Goal: Task Accomplishment & Management: Manage account settings

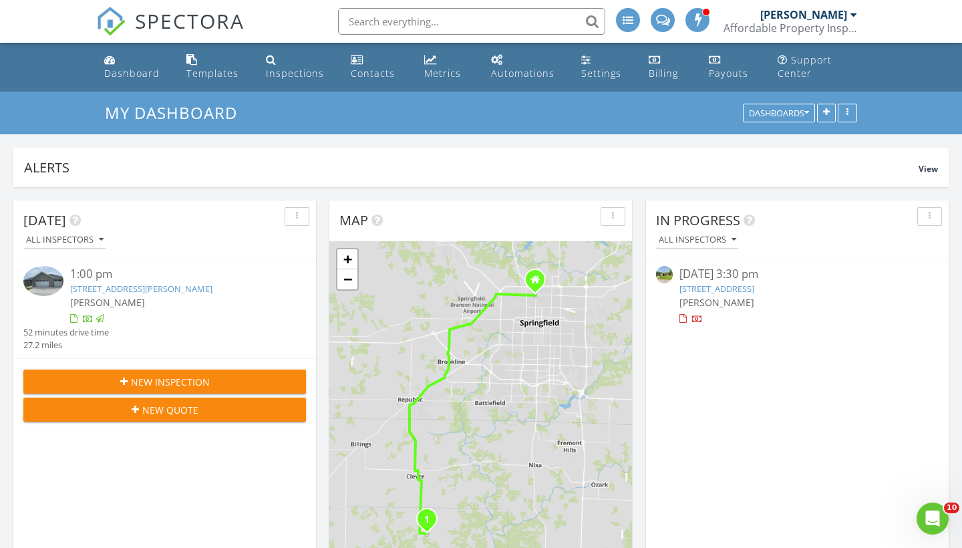
scroll to position [1518, 963]
click at [125, 71] on div "Dashboard" at bounding box center [131, 73] width 55 height 13
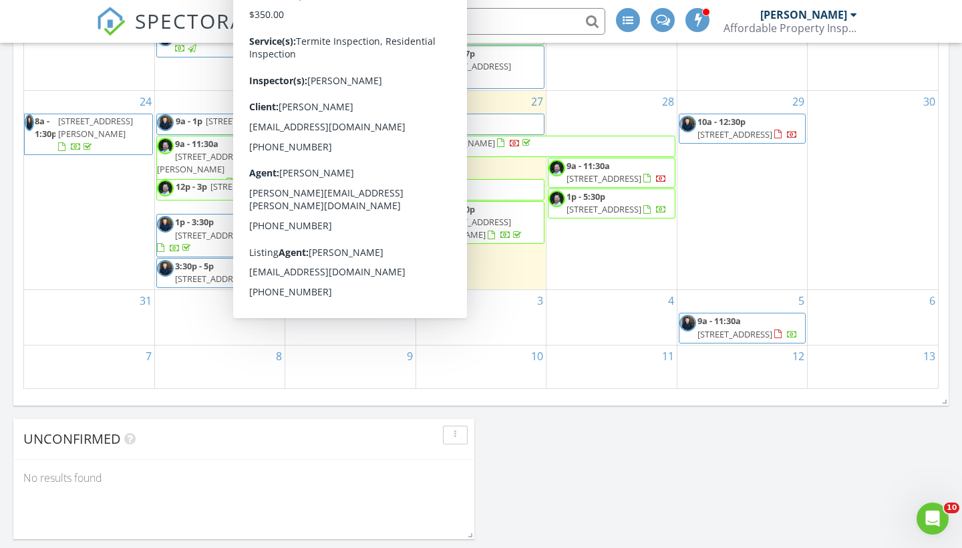
scroll to position [853, 0]
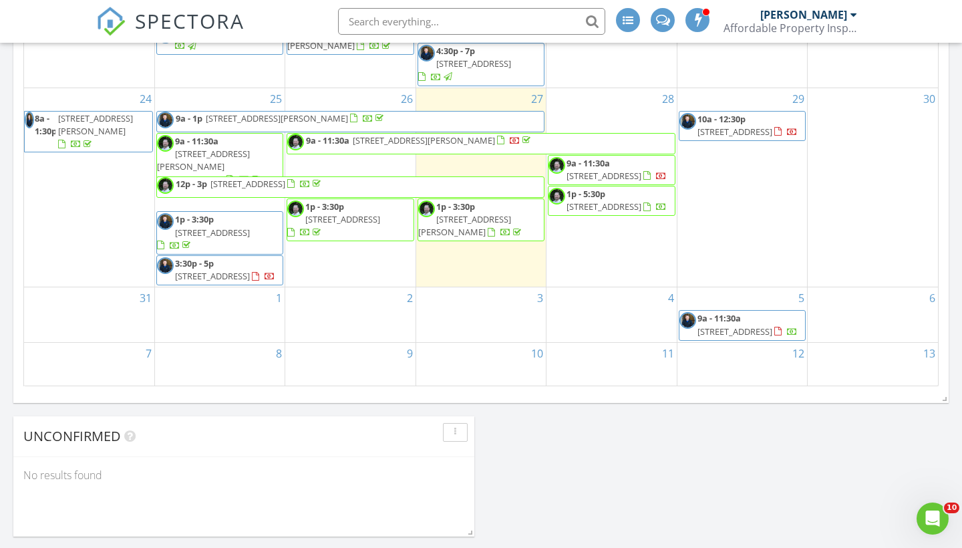
click at [550, 463] on div "Today All Inspectors 1:00 pm 2654 Silver Lake Rd, Billings, MO 54610 Tim Shaw 5…" at bounding box center [481, 92] width 962 height 1517
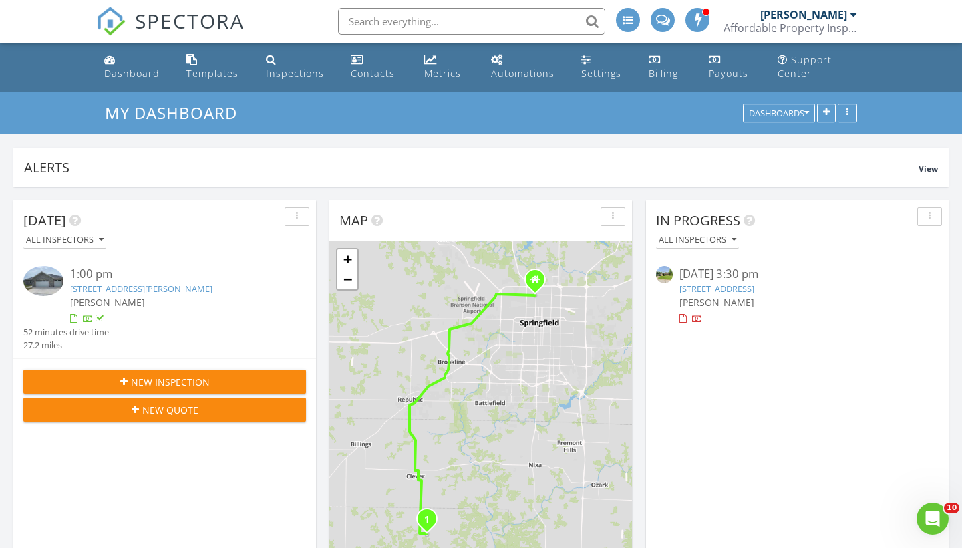
scroll to position [0, 0]
click at [231, 371] on button "New Inspection" at bounding box center [164, 382] width 283 height 24
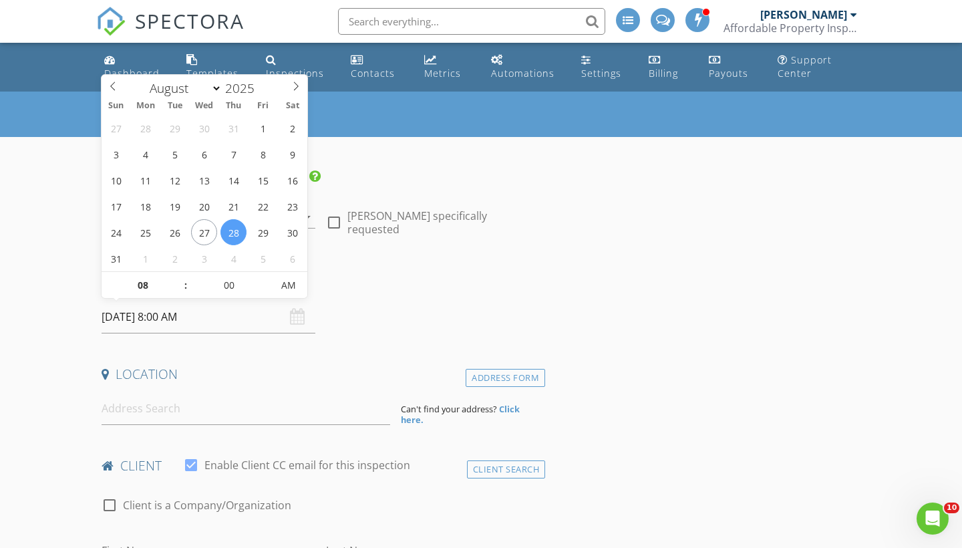
click at [174, 314] on input "08/28/2025 8:00 AM" at bounding box center [209, 317] width 214 height 33
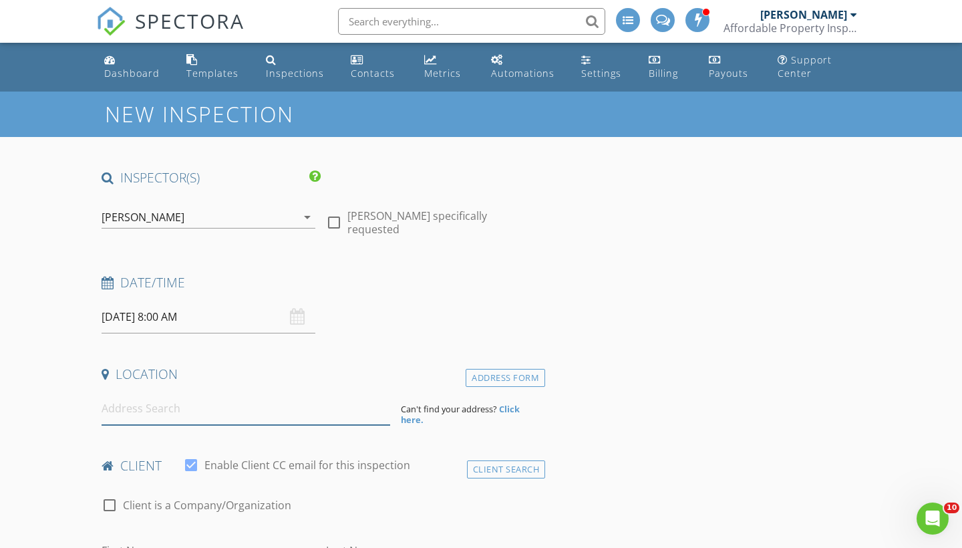
click at [179, 412] on input at bounding box center [246, 408] width 289 height 33
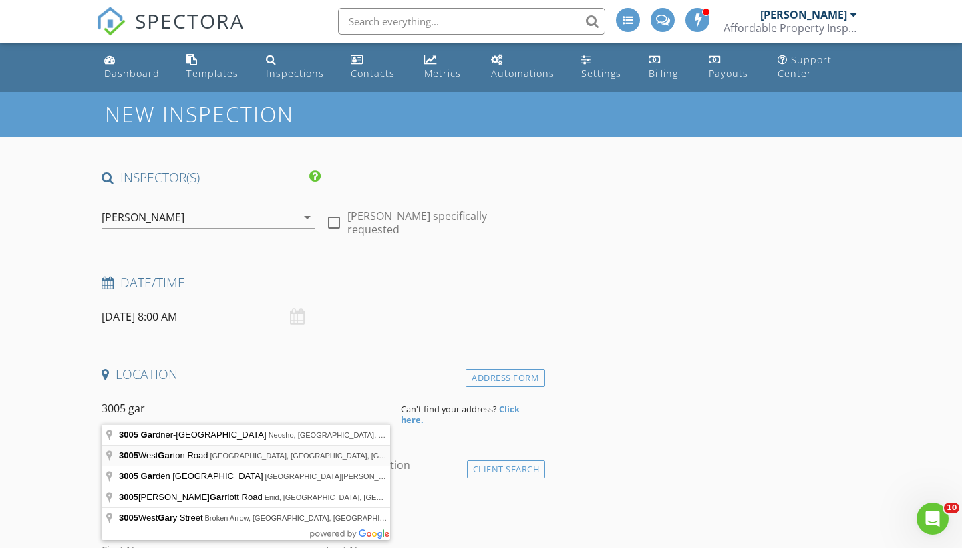
type input "3005 West Garton Road, Ozark, MO, USA"
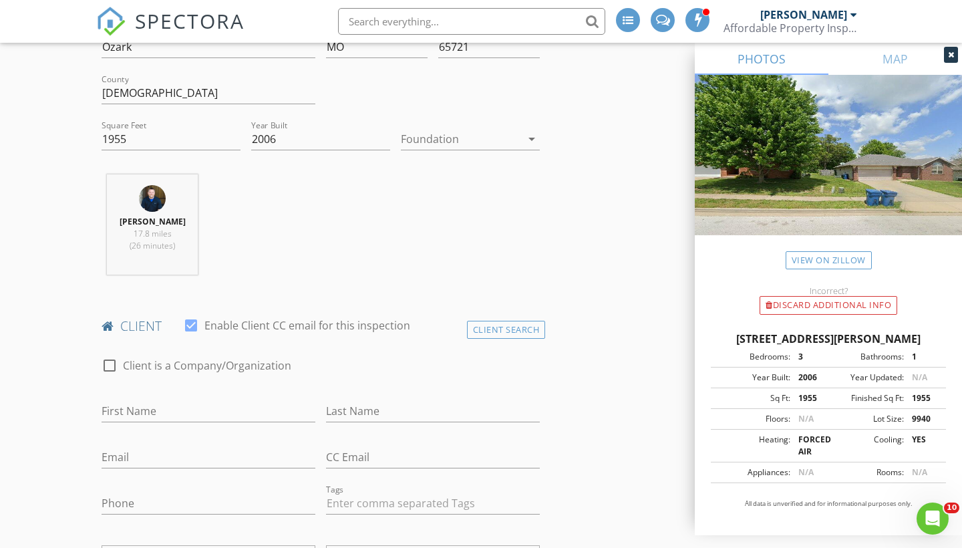
scroll to position [478, 0]
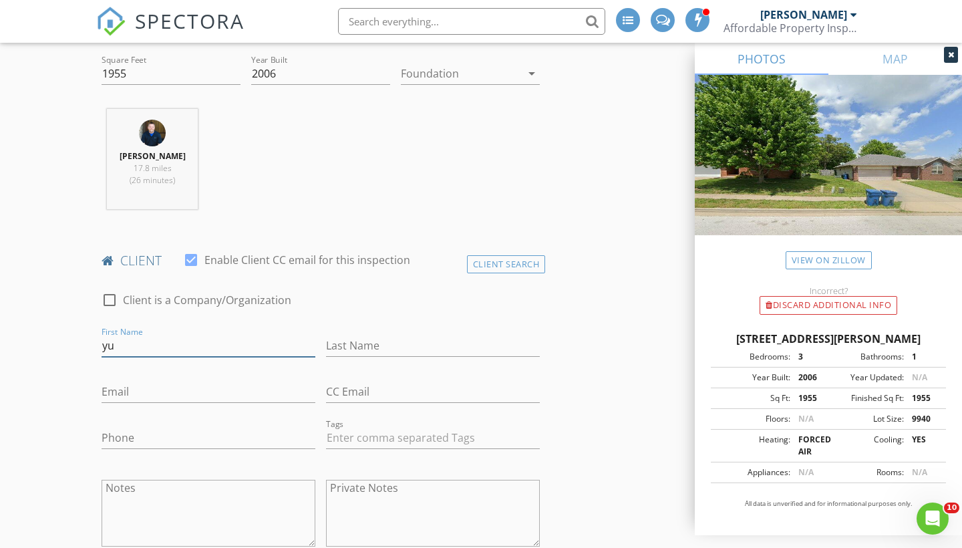
type input "y"
click at [496, 271] on div "Client Search" at bounding box center [506, 264] width 79 height 18
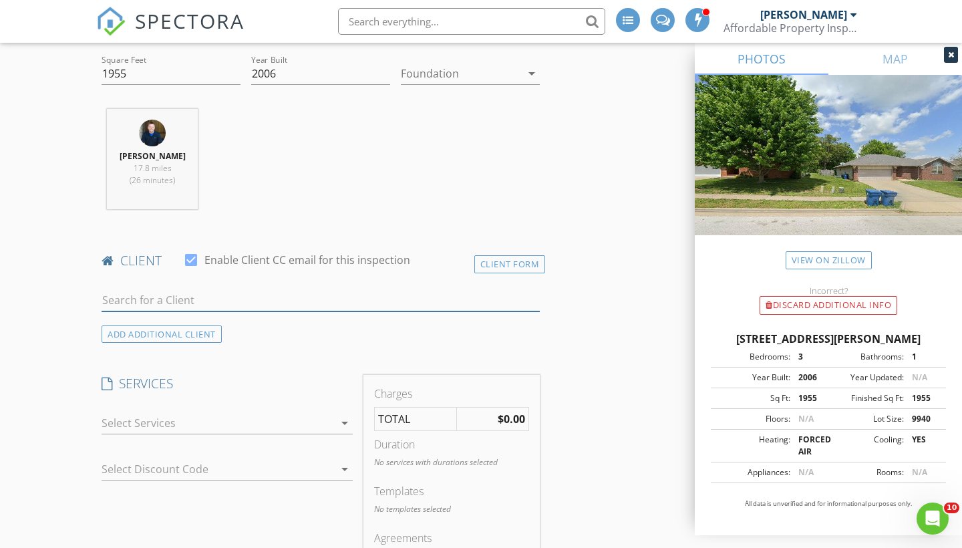
click at [186, 308] on input "text" at bounding box center [321, 300] width 438 height 22
type input "y"
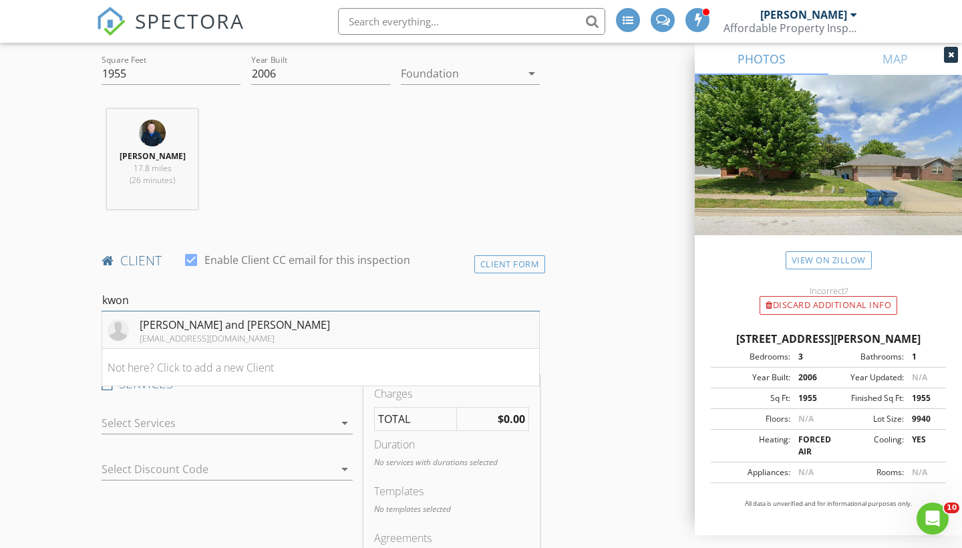
type input "kwon"
click at [211, 344] on div "[EMAIL_ADDRESS][DOMAIN_NAME]" at bounding box center [235, 338] width 190 height 11
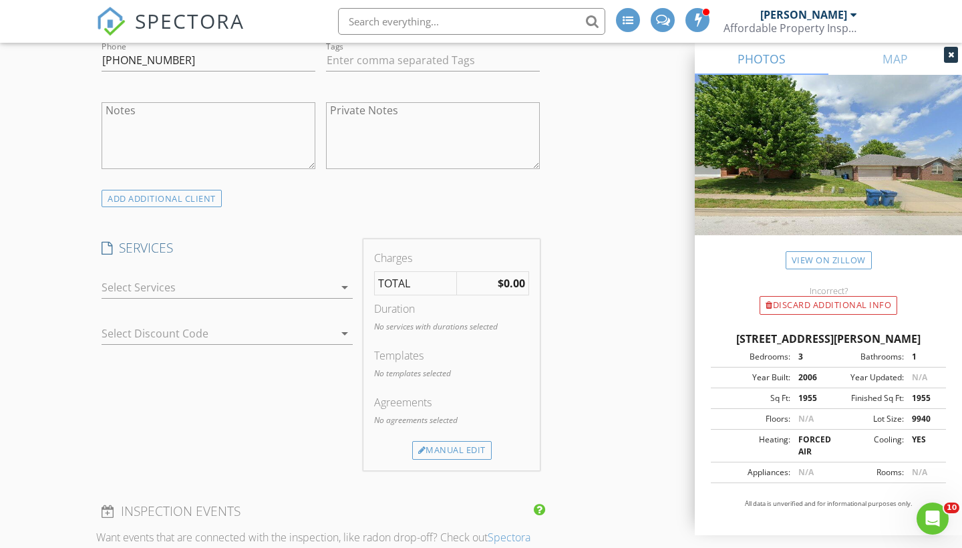
scroll to position [875, 0]
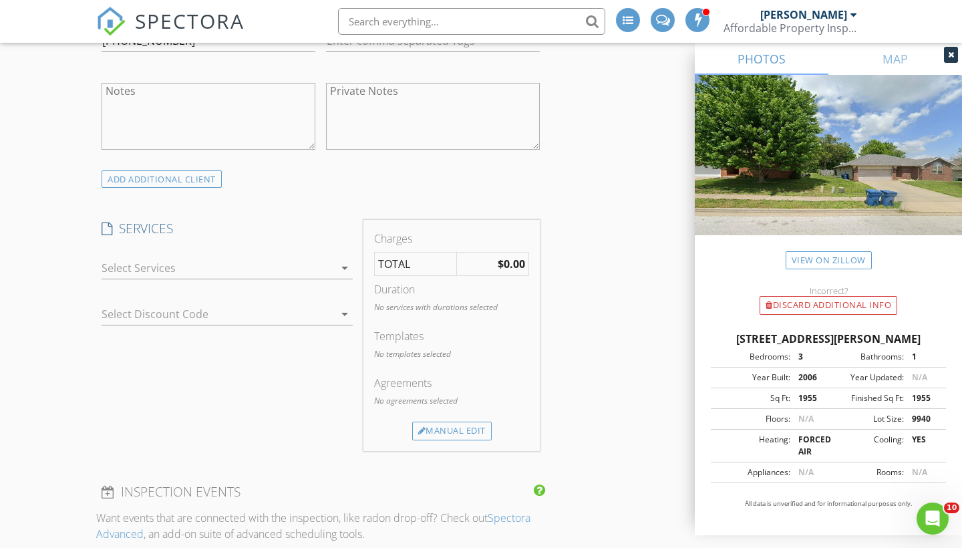
click at [147, 273] on div at bounding box center [218, 267] width 233 height 21
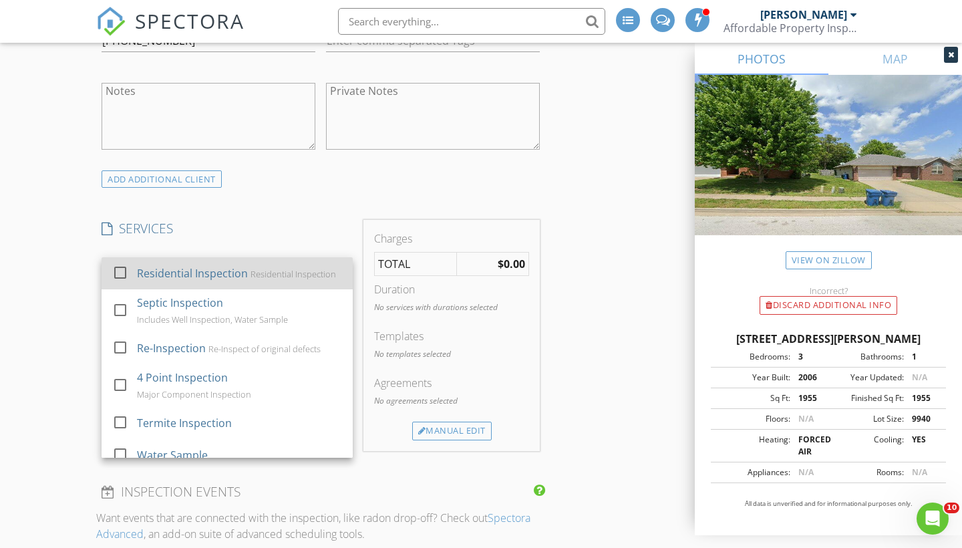
click at [147, 281] on div "Residential Inspection" at bounding box center [192, 273] width 111 height 16
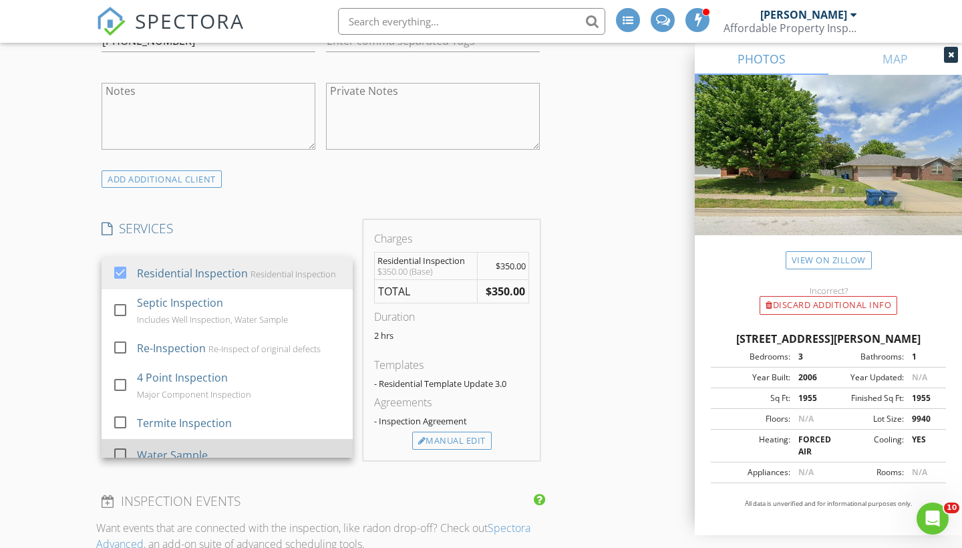
click at [145, 442] on div "Water Sample" at bounding box center [239, 455] width 205 height 27
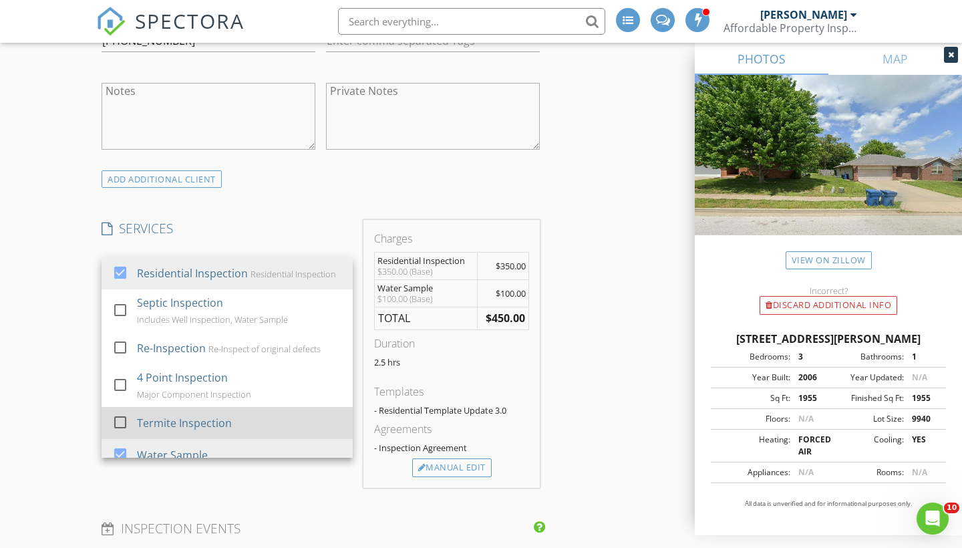
click at [146, 422] on div "Termite Inspection" at bounding box center [184, 423] width 95 height 16
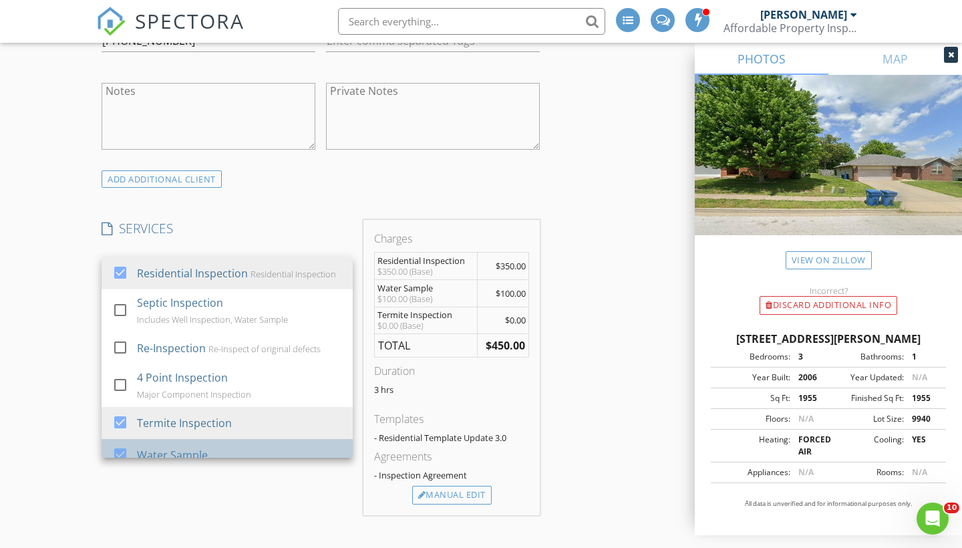
click at [146, 452] on div "Water Sample" at bounding box center [172, 455] width 71 height 16
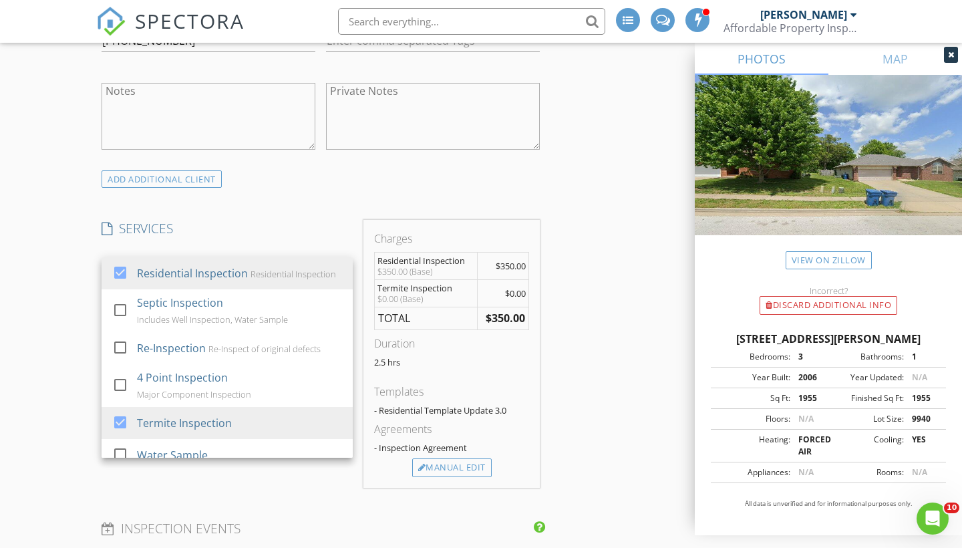
click at [44, 448] on div "New Inspection INSPECTOR(S) check_box William McIntosh PRIMARY check_box_outlin…" at bounding box center [481, 533] width 962 height 2634
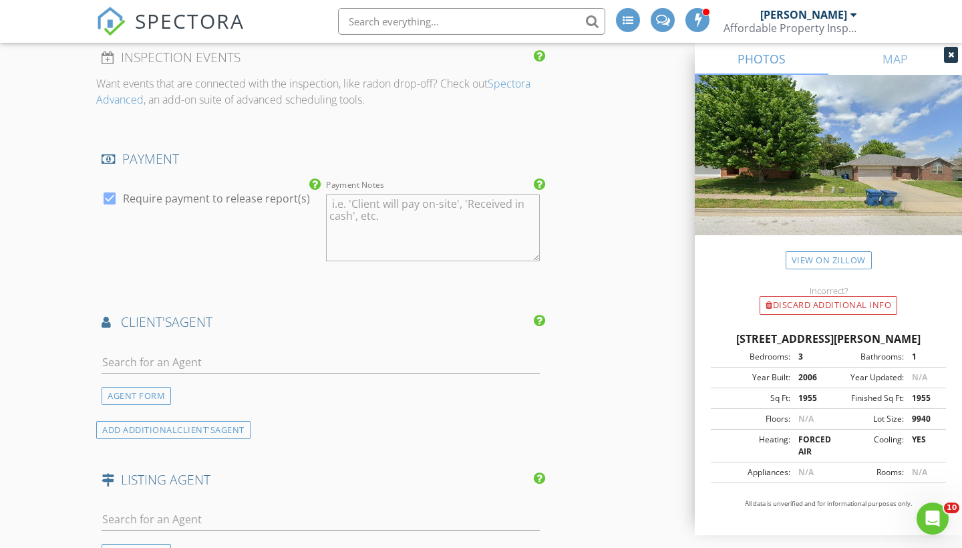
scroll to position [1369, 0]
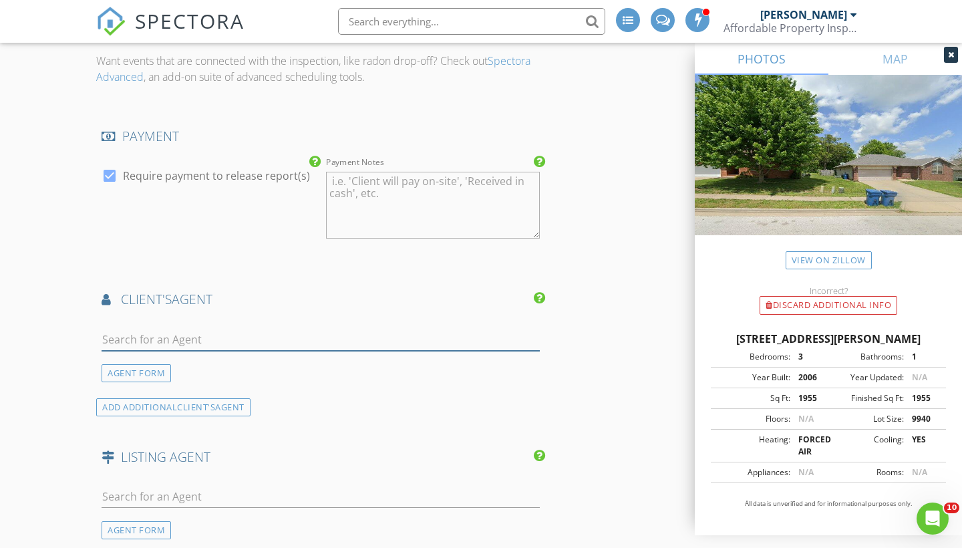
click at [168, 346] on input "text" at bounding box center [321, 340] width 438 height 22
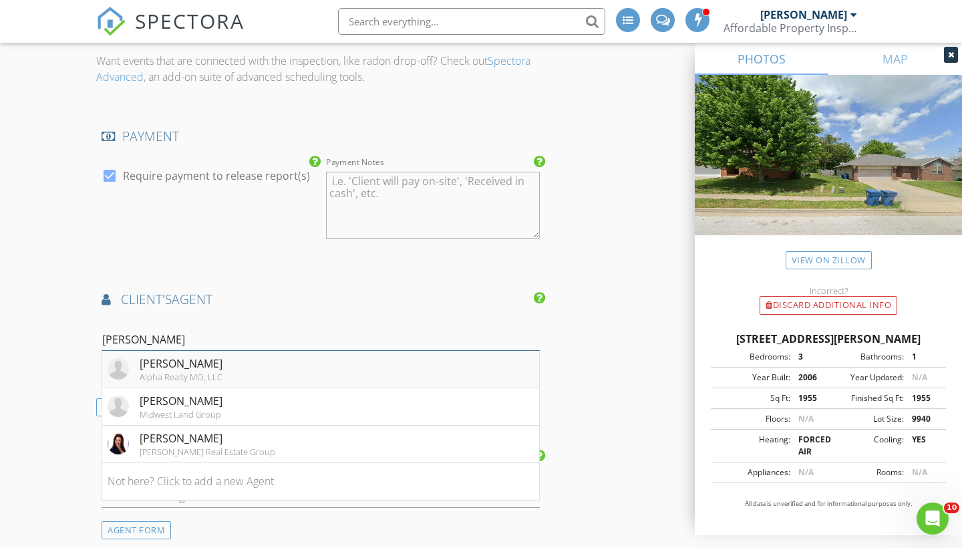
type input "[PERSON_NAME]"
click at [206, 372] on div "[PERSON_NAME]" at bounding box center [181, 364] width 83 height 16
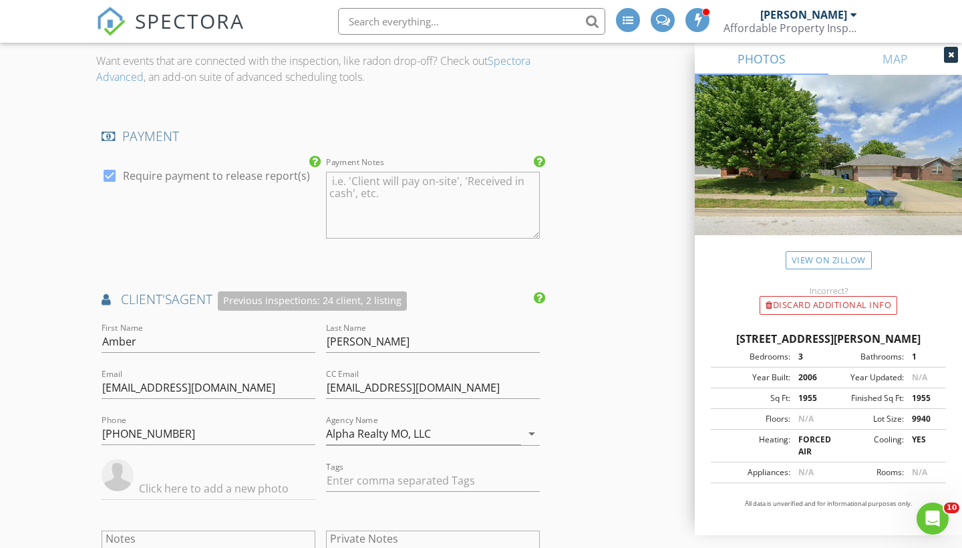
click at [43, 410] on div "New Inspection INSPECTOR(S) check_box William McIntosh PRIMARY check_box_outlin…" at bounding box center [481, 166] width 962 height 2888
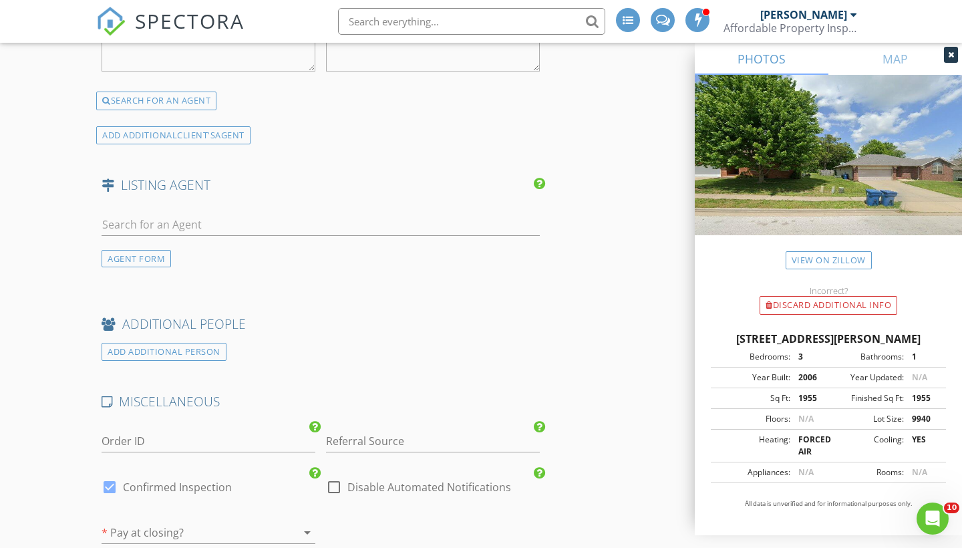
scroll to position [1899, 0]
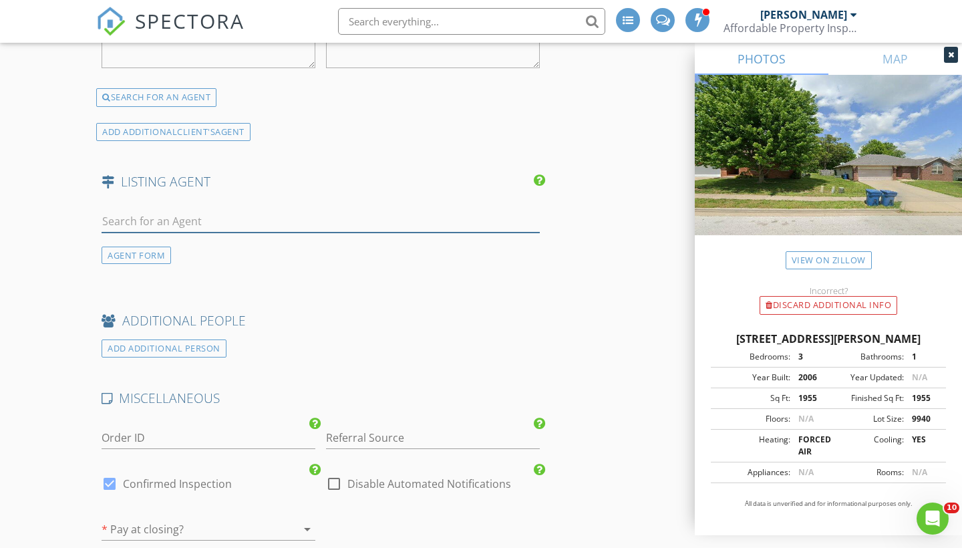
click at [234, 233] on input "text" at bounding box center [321, 222] width 438 height 22
type input "donna ta"
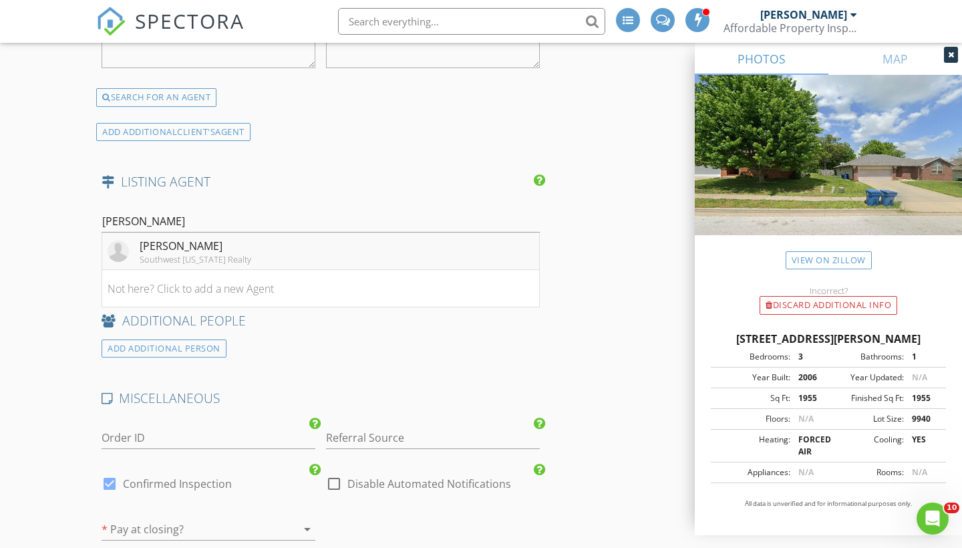
click at [243, 261] on li "Donna Taft Southwest Missouri Realty" at bounding box center [320, 251] width 437 height 37
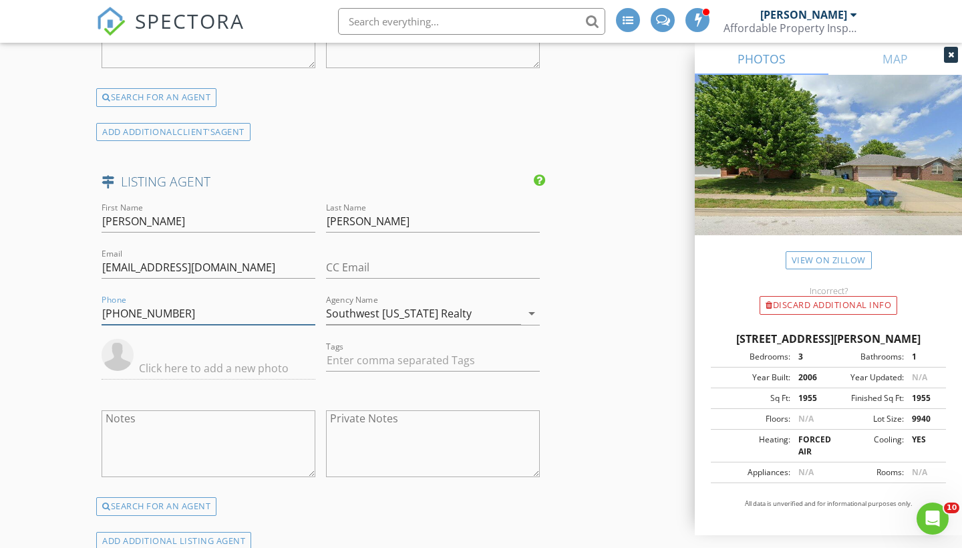
type input "417-459-6563"
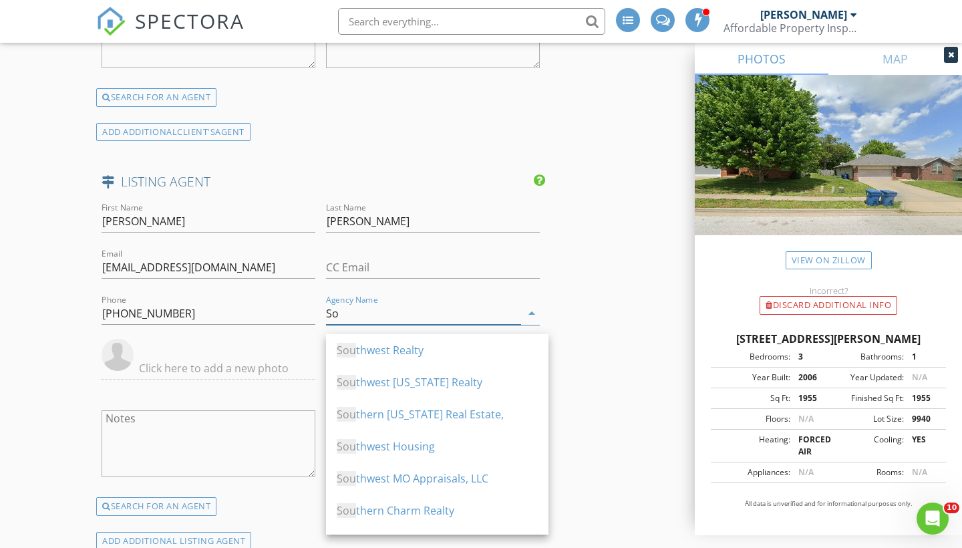
type input "S"
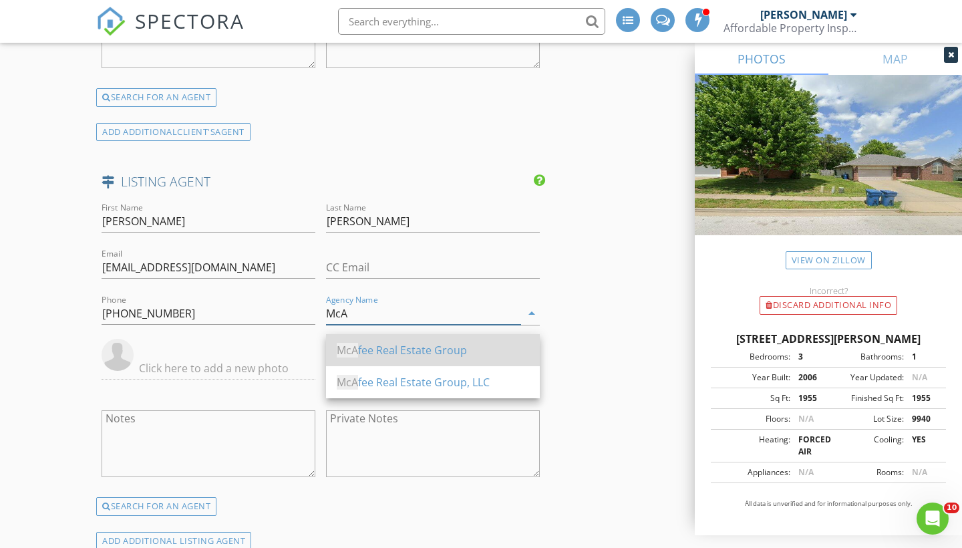
click at [426, 352] on div "McA fee Real Estate Group" at bounding box center [433, 350] width 192 height 16
type input "McAfee Real Estate Group"
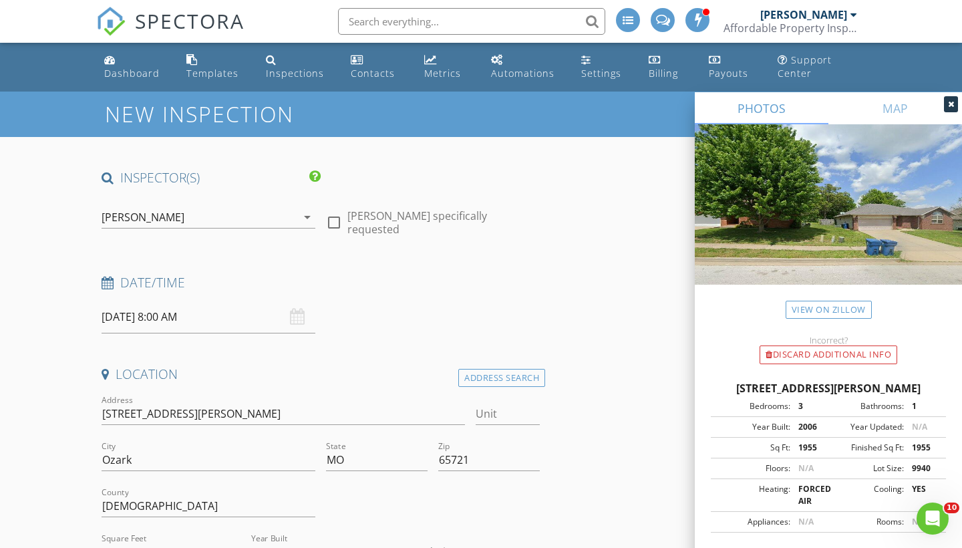
scroll to position [0, 0]
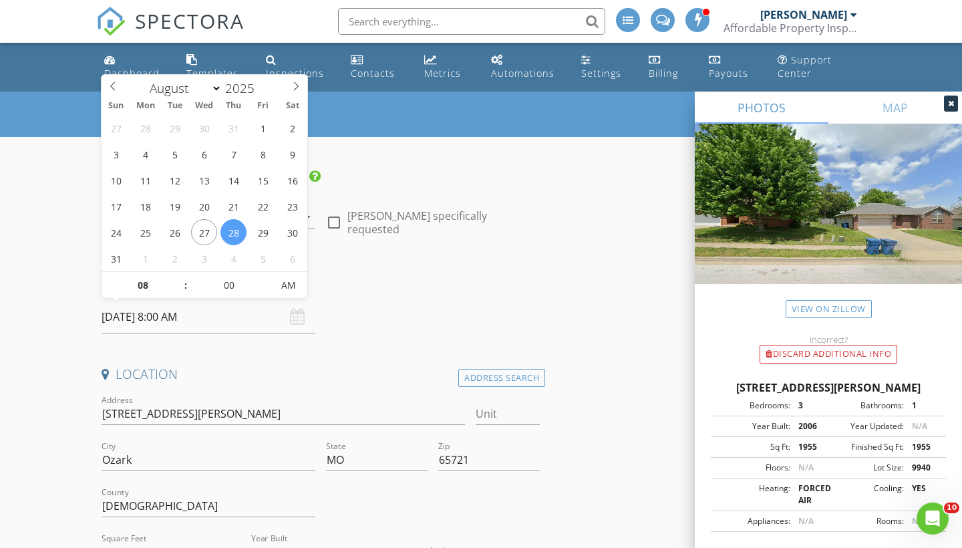
click at [132, 305] on input "08/28/2025 8:00 AM" at bounding box center [209, 317] width 214 height 33
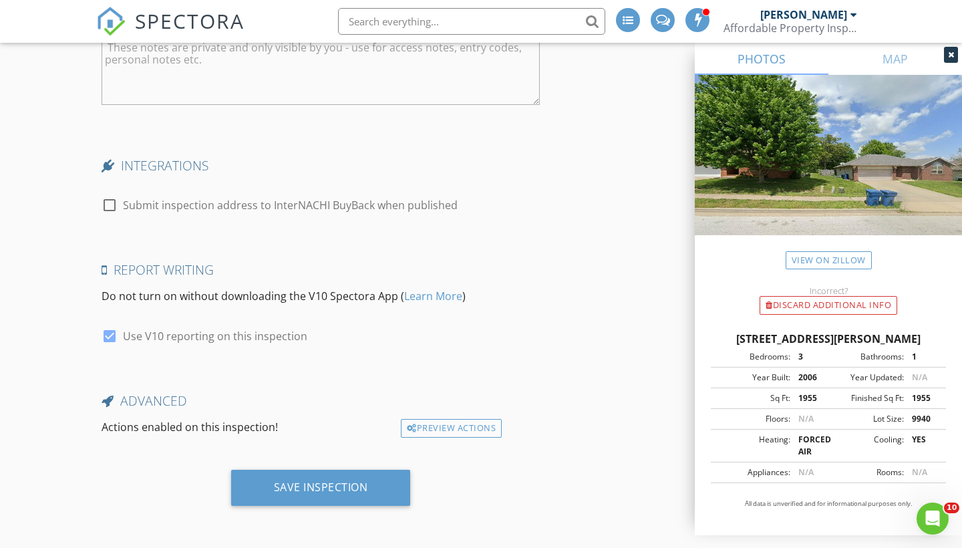
scroll to position [2706, 0]
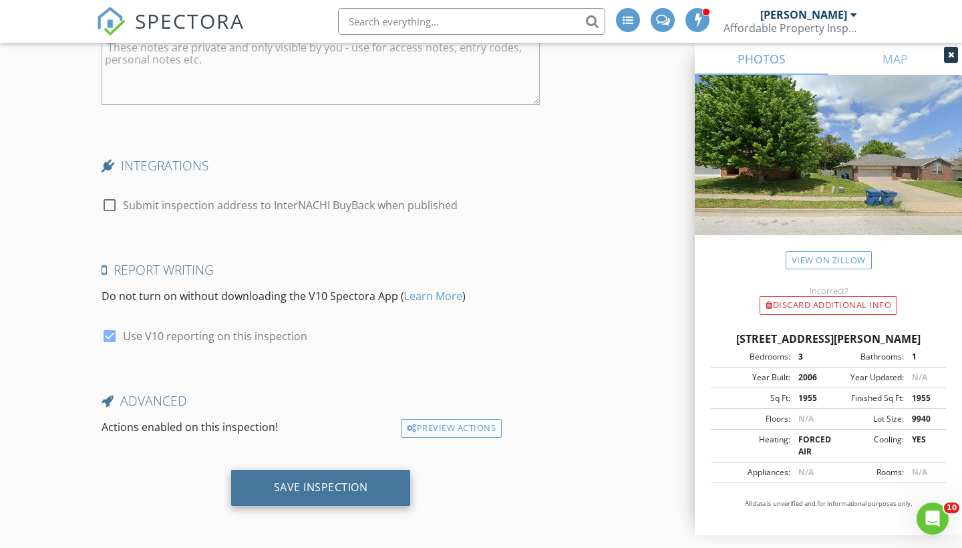
click at [310, 493] on div "Save Inspection" at bounding box center [321, 486] width 94 height 13
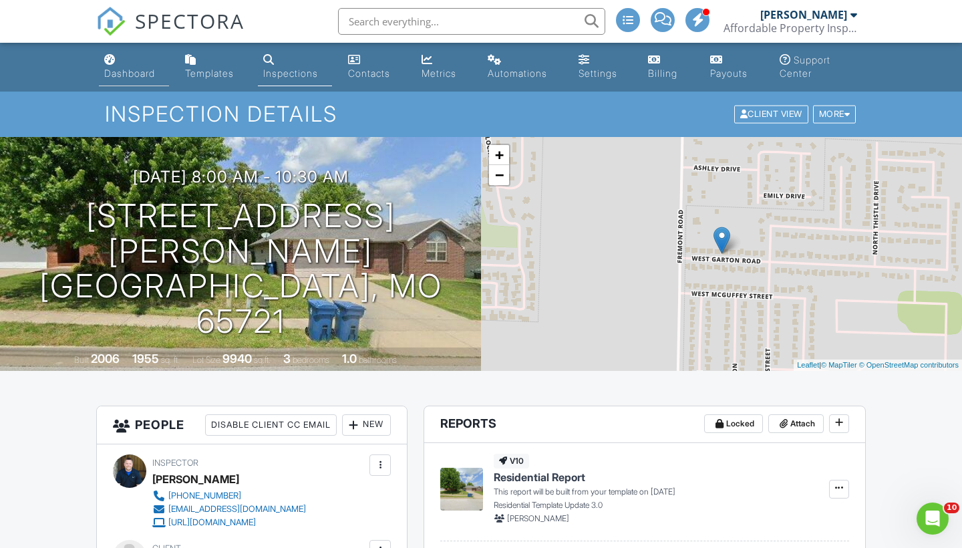
click at [121, 73] on div "Dashboard" at bounding box center [129, 72] width 51 height 11
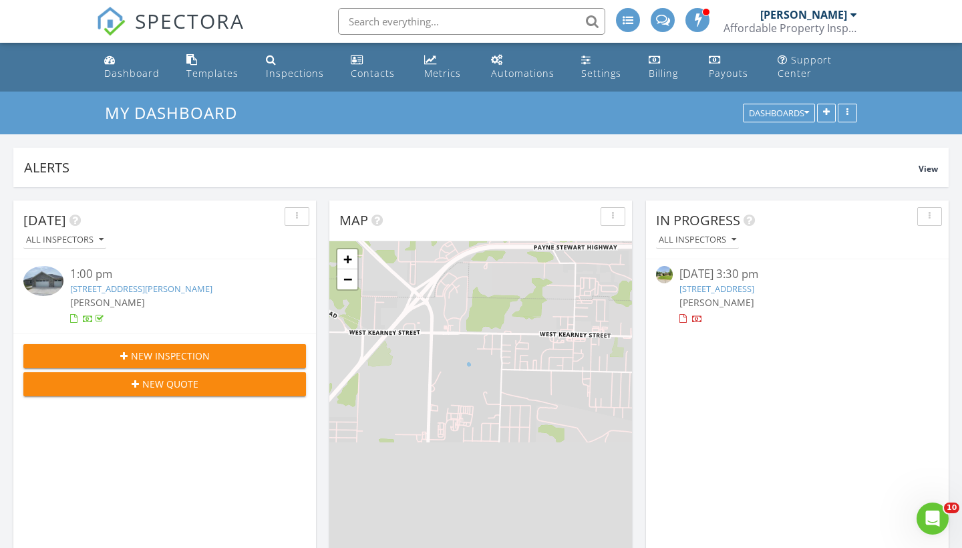
scroll to position [287, 303]
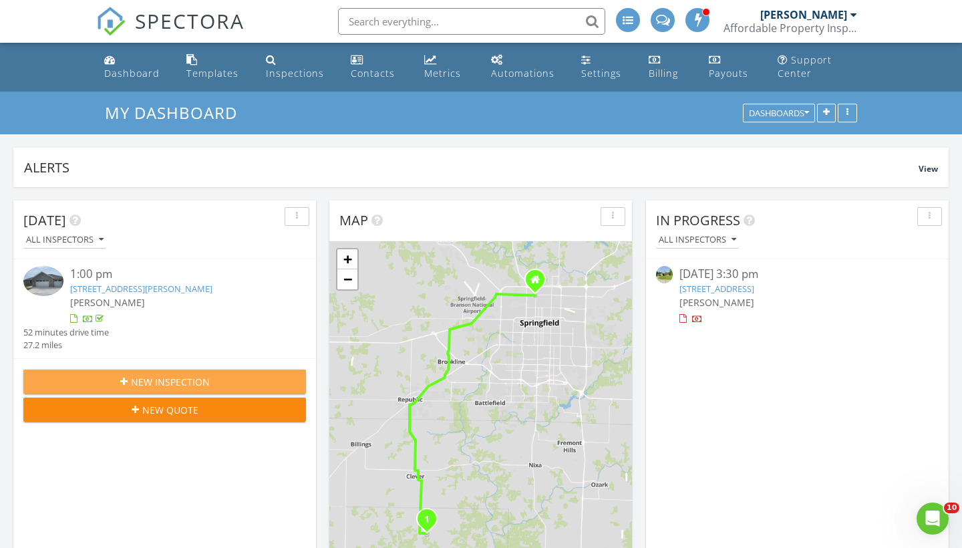
click at [140, 376] on span "New Inspection" at bounding box center [170, 382] width 79 height 14
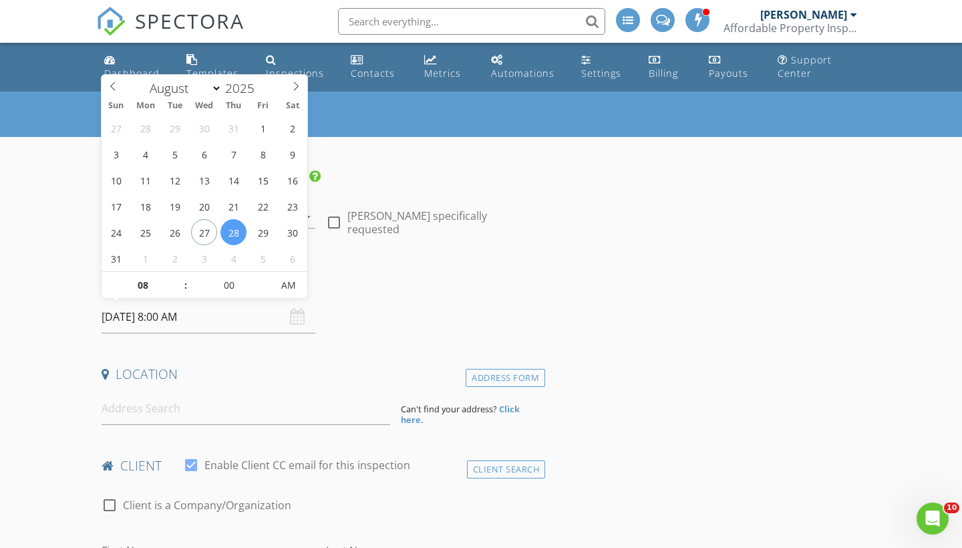
click at [179, 320] on input "08/28/2025 8:00 AM" at bounding box center [209, 317] width 214 height 33
type input "08/29/2025 8:00 AM"
click at [372, 283] on h4 "Date/Time" at bounding box center [321, 282] width 438 height 17
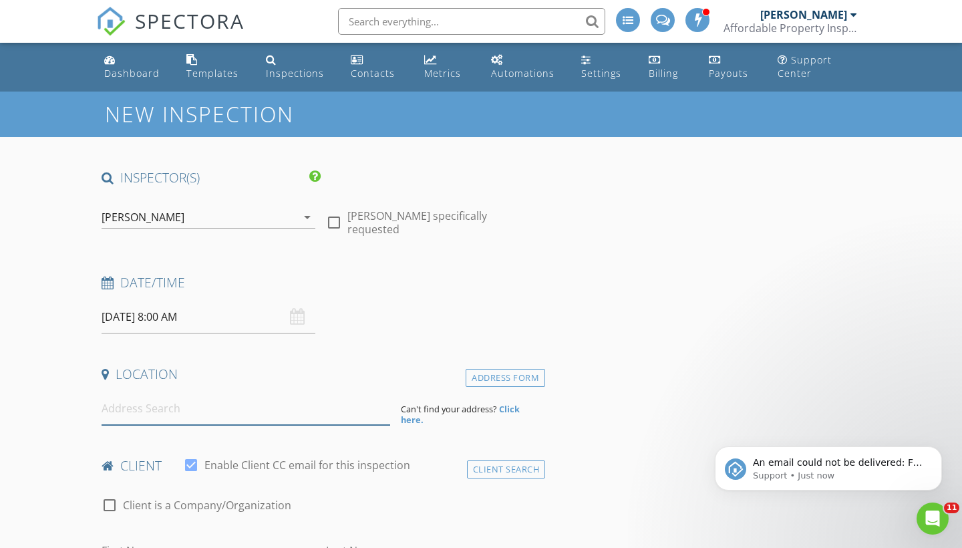
click at [194, 416] on input at bounding box center [246, 408] width 289 height 33
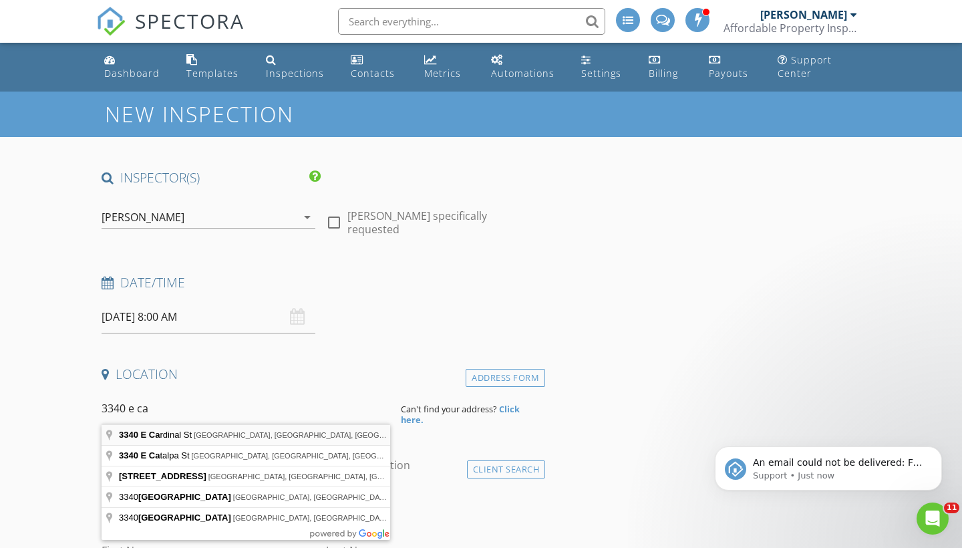
type input "3340 E Cardinal St, Springfield, MO, USA"
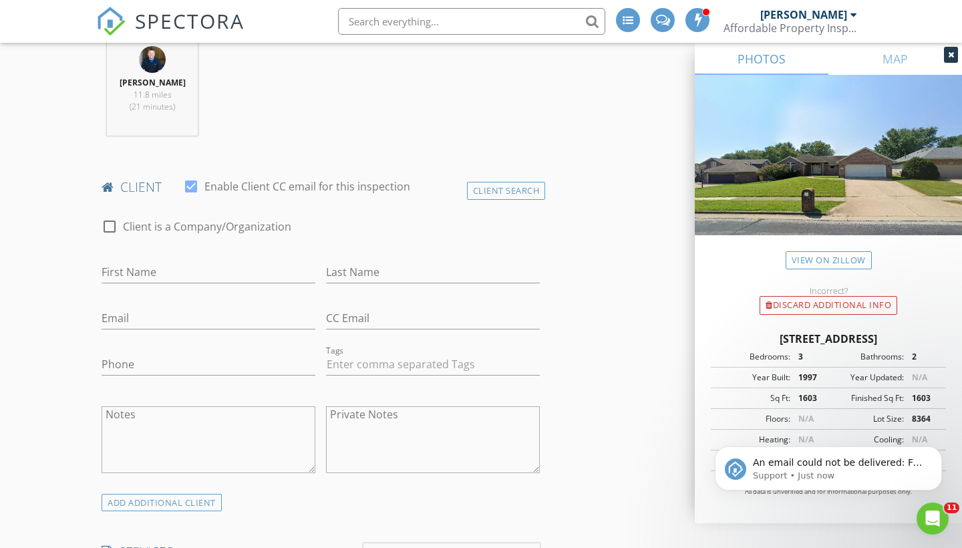
scroll to position [553, 0]
type input "Quinton"
type input "t"
type input "St. John"
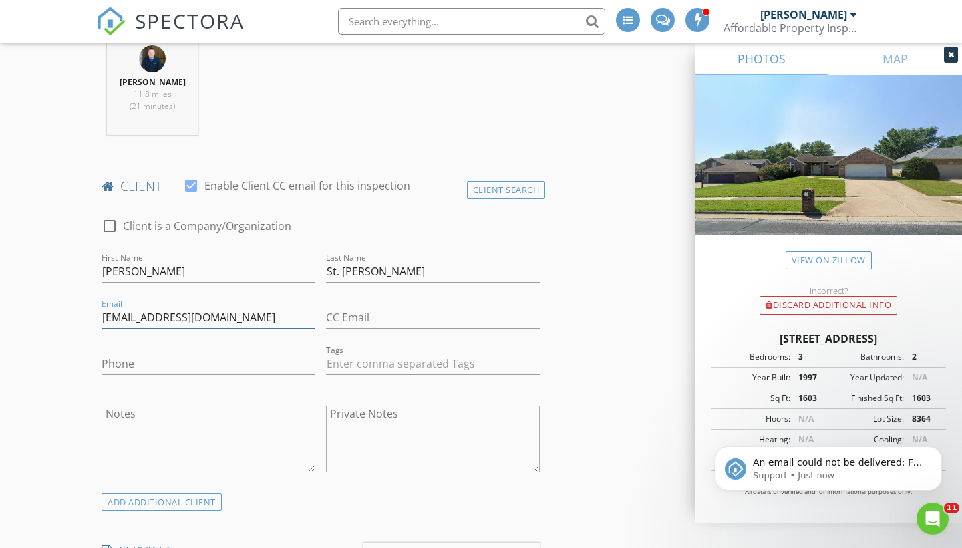
type input "qtip71291@yahoo.com"
type input "417-761-9673"
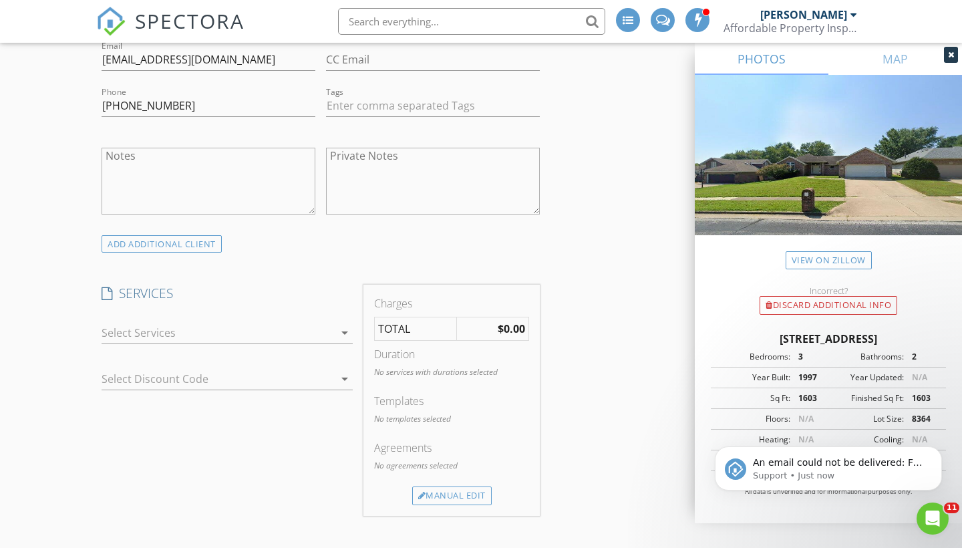
scroll to position [810, 0]
click at [176, 343] on div at bounding box center [218, 333] width 233 height 21
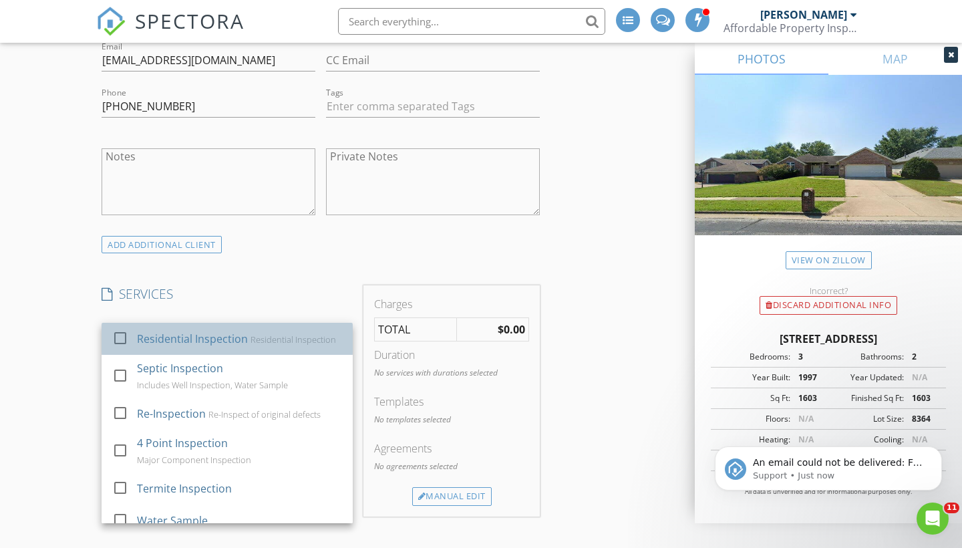
click at [155, 347] on div "Residential Inspection" at bounding box center [192, 339] width 111 height 16
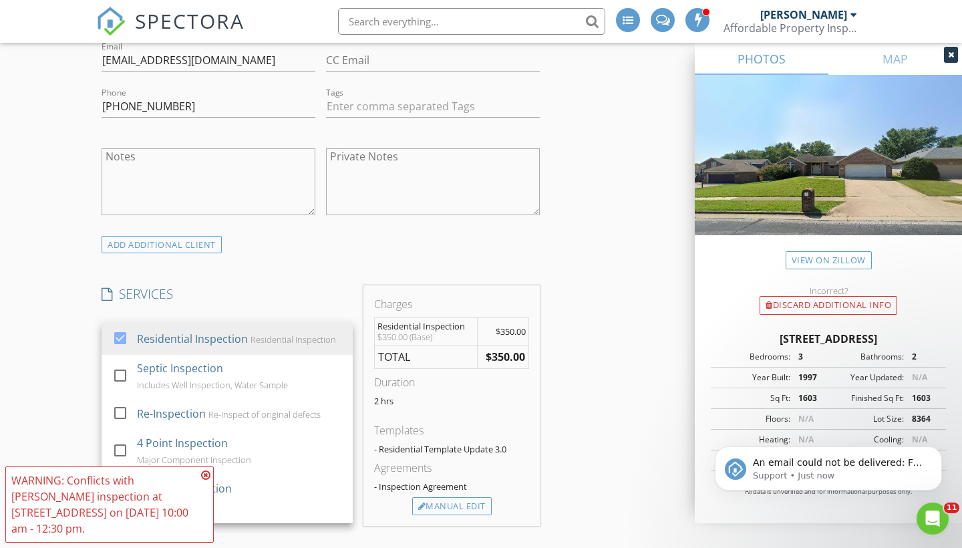
click at [205, 476] on icon at bounding box center [205, 475] width 9 height 11
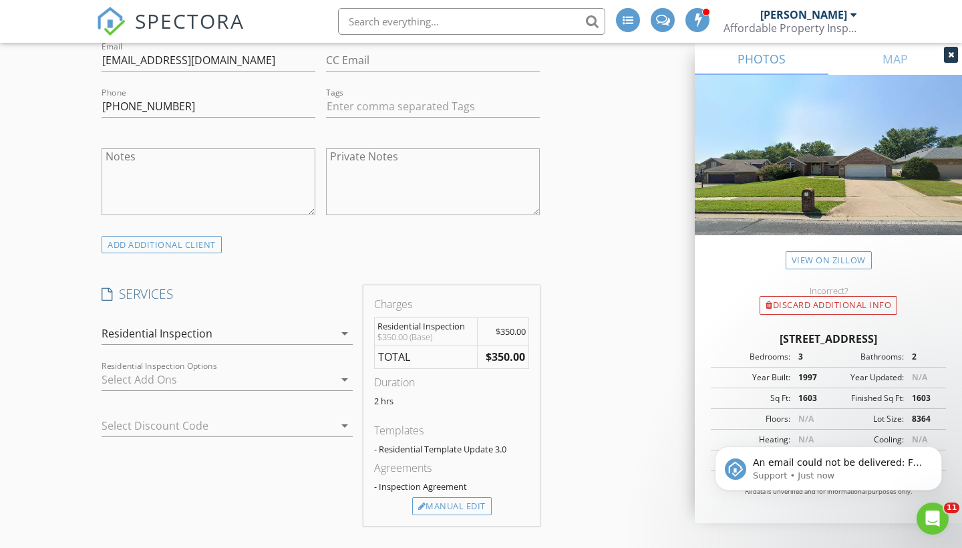
click at [155, 339] on div "Residential Inspection" at bounding box center [157, 333] width 111 height 12
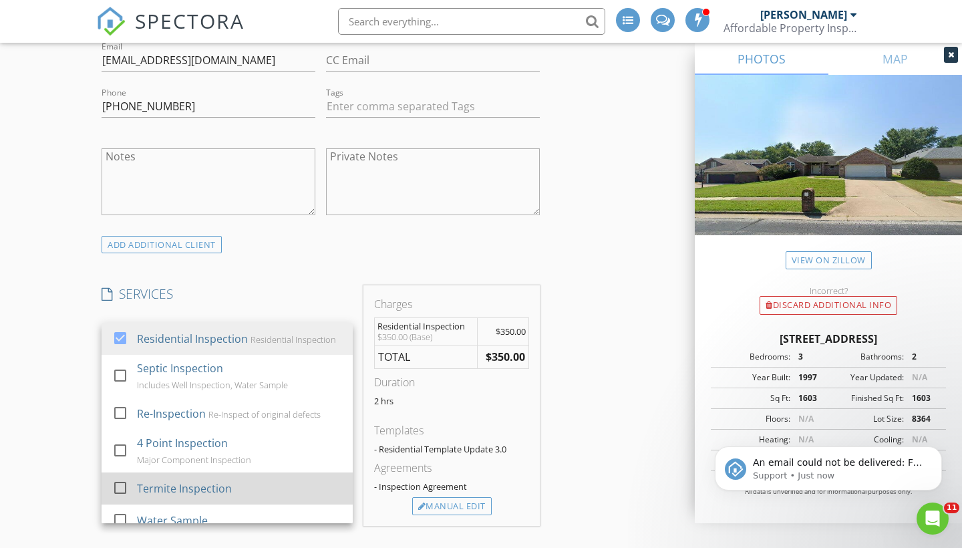
click at [156, 487] on div "Termite Inspection" at bounding box center [184, 488] width 95 height 16
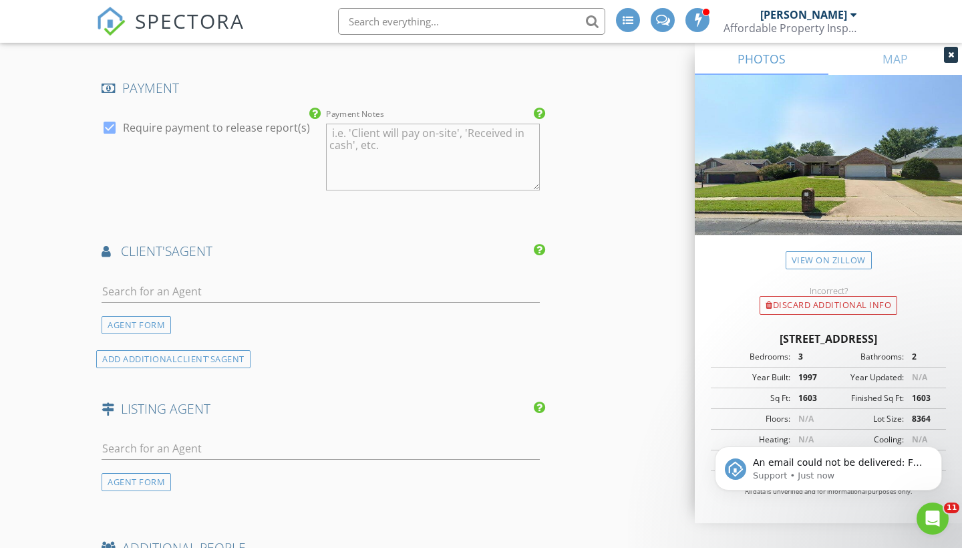
scroll to position [1426, 0]
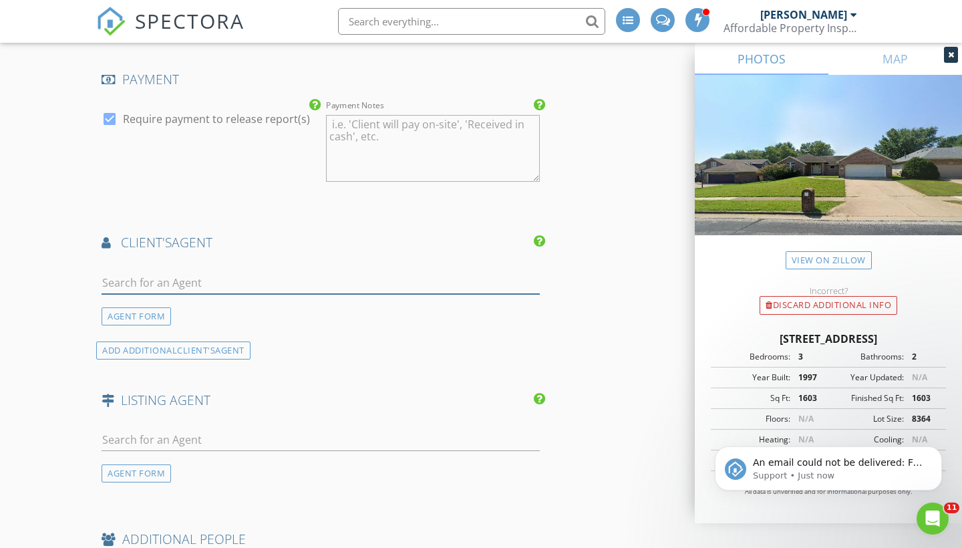
click at [201, 292] on input "text" at bounding box center [321, 283] width 438 height 22
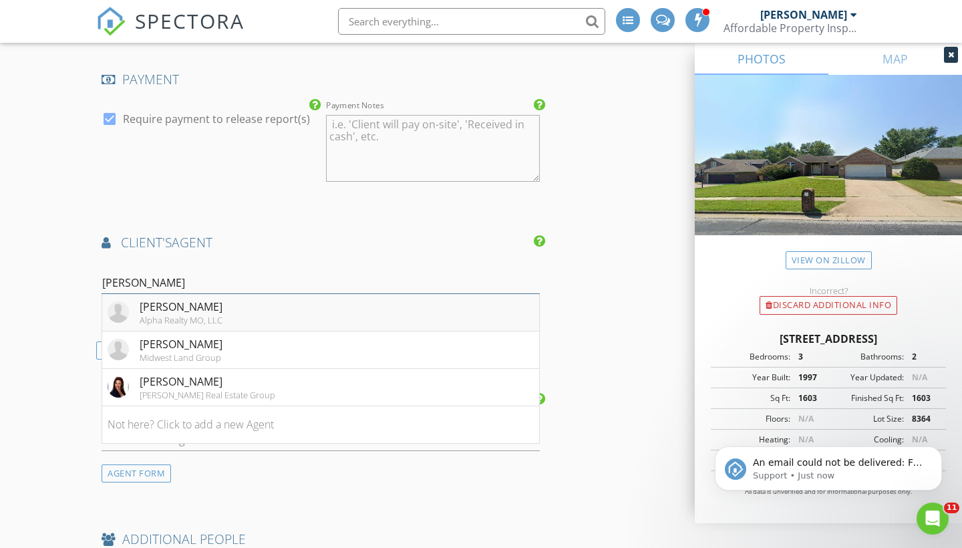
type input "amber g"
click at [200, 315] on div "Amber Grider" at bounding box center [181, 307] width 83 height 16
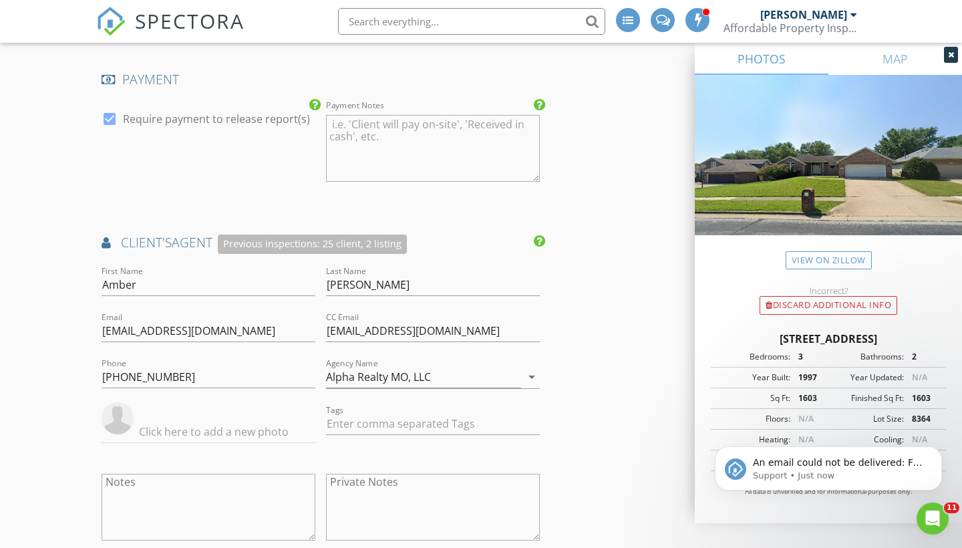
click at [53, 364] on div "New Inspection INSPECTOR(S) check_box William McIntosh PRIMARY check_box_outlin…" at bounding box center [481, 109] width 962 height 2888
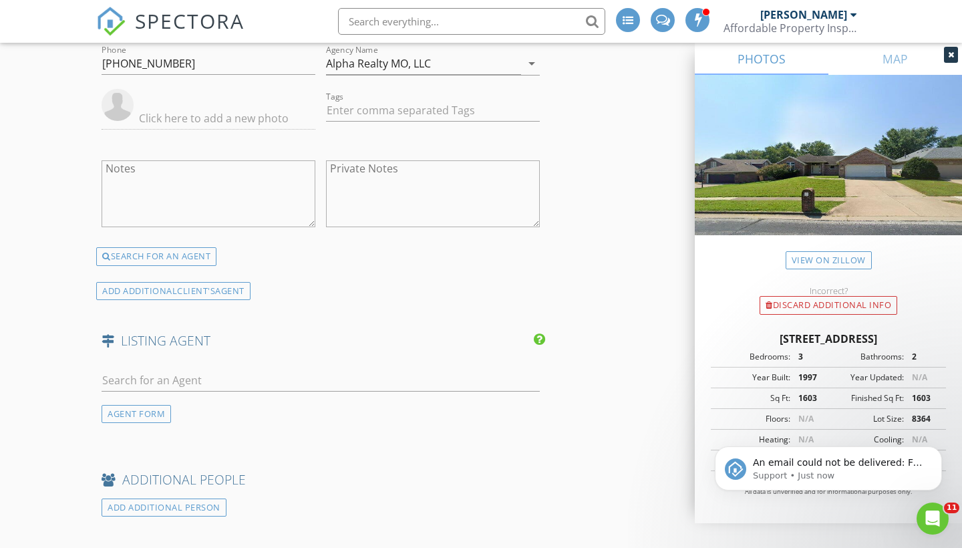
scroll to position [1822, 0]
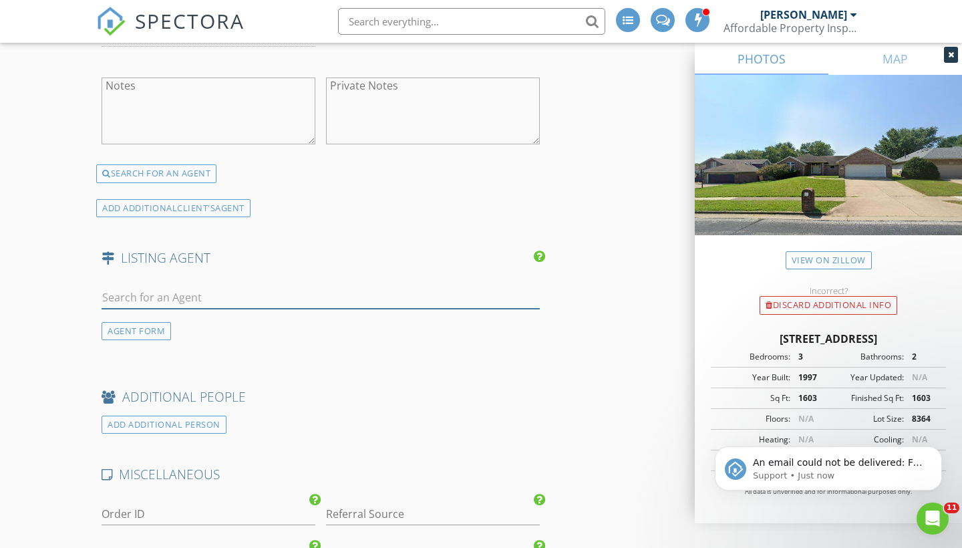
click at [195, 307] on input "text" at bounding box center [321, 298] width 438 height 22
type input "Shane har"
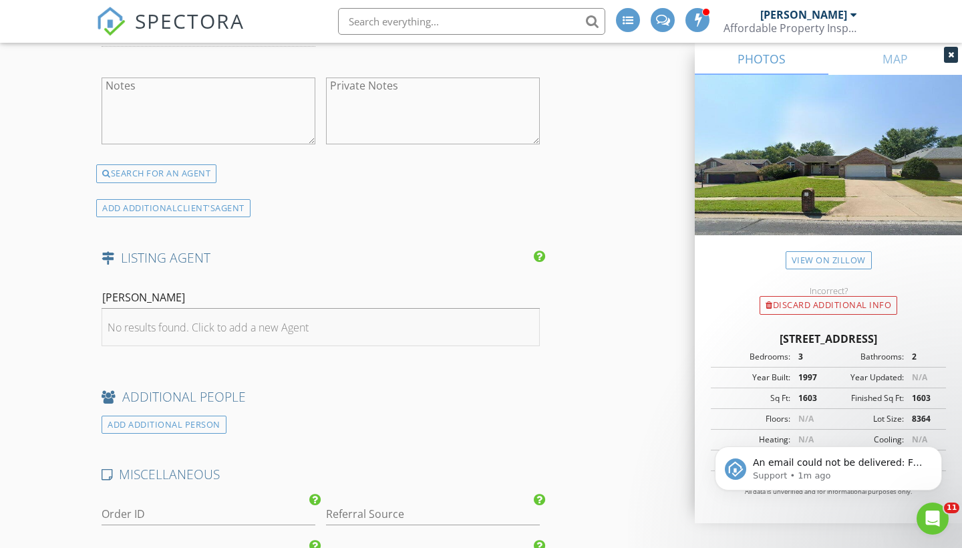
click at [189, 335] on div "No results found. Click to add a new Agent" at bounding box center [208, 327] width 201 height 16
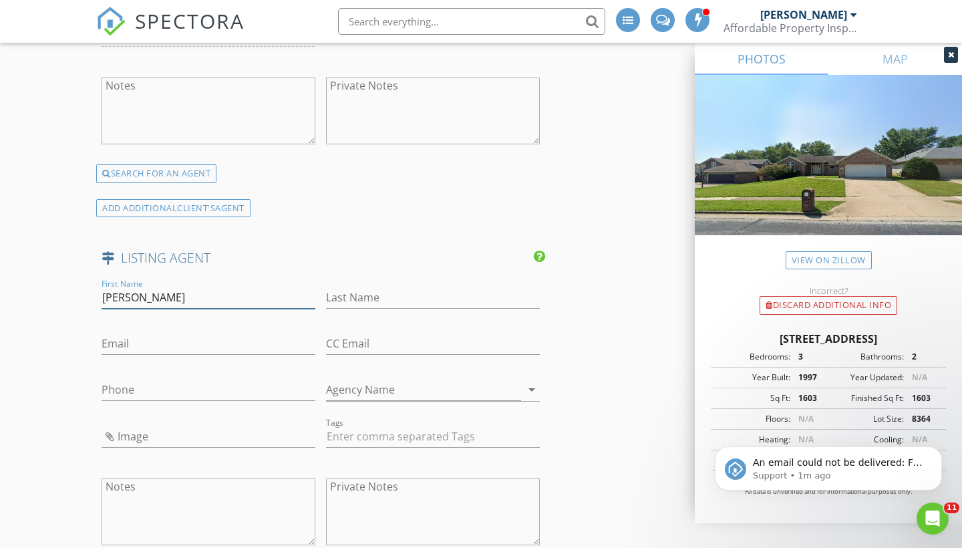
type input "Shane"
type input "Harvey"
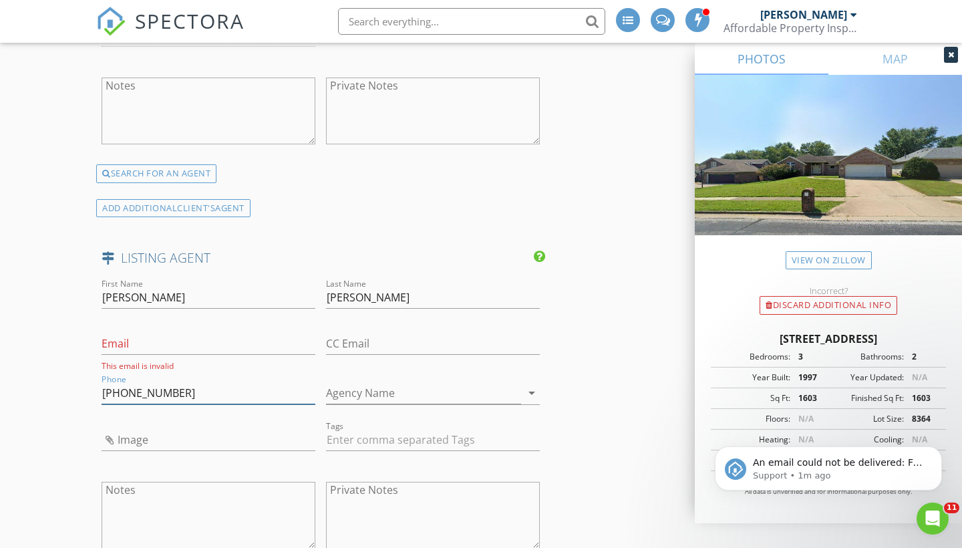
type input "417-413-1928"
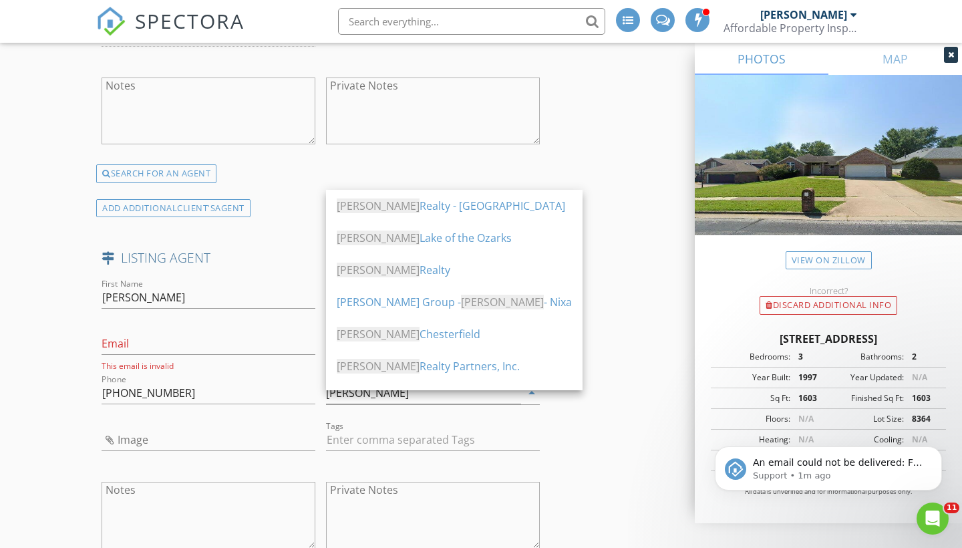
type input "[PERSON_NAME]"
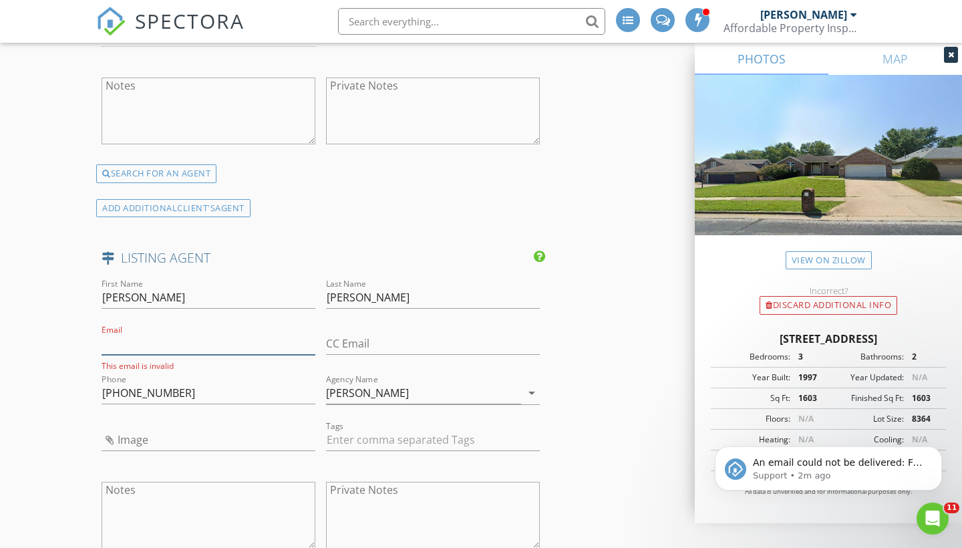
click at [118, 352] on input "Email" at bounding box center [209, 344] width 214 height 22
click at [146, 347] on input "Email" at bounding box center [209, 344] width 214 height 22
click at [142, 306] on input "Shane" at bounding box center [209, 298] width 214 height 22
type input "S"
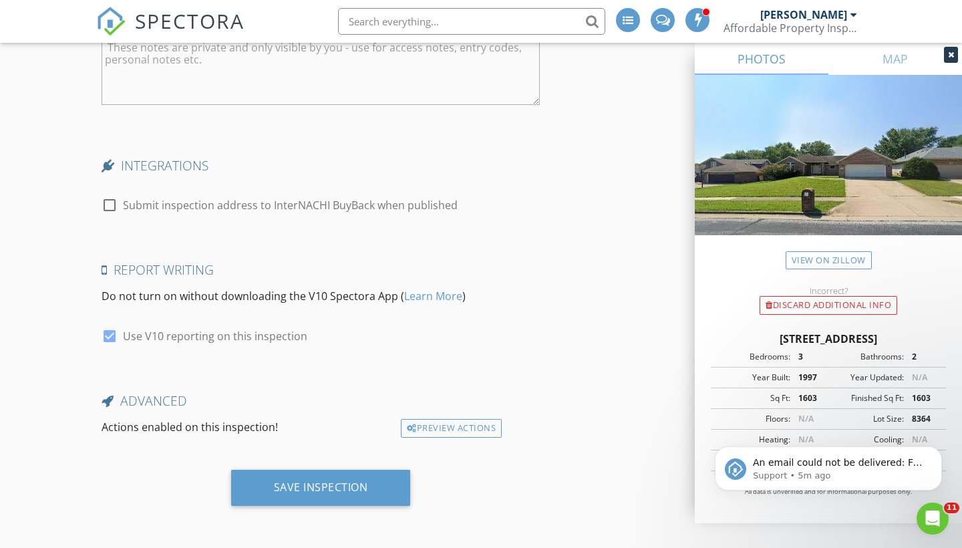
scroll to position [2701, 0]
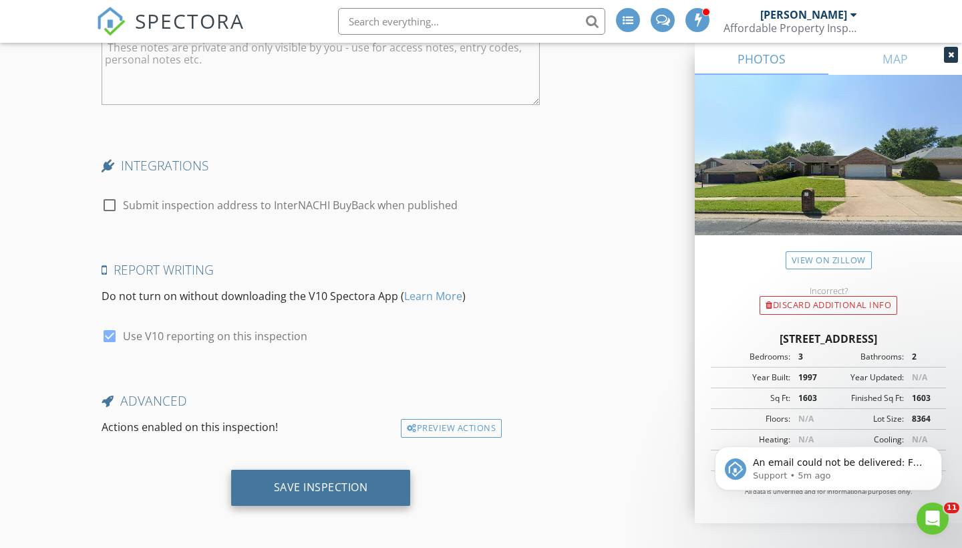
click at [385, 496] on div "Save Inspection" at bounding box center [321, 488] width 180 height 36
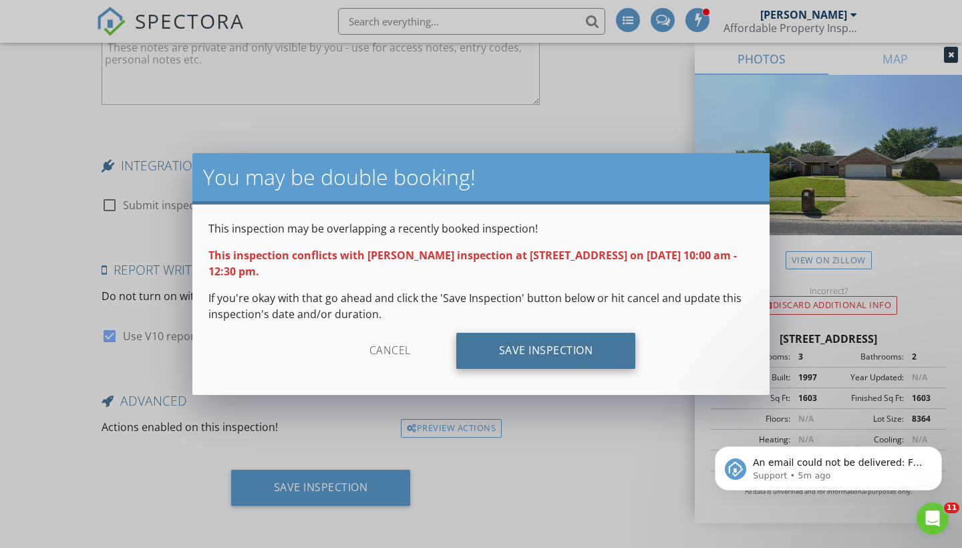
click at [535, 352] on div "Save Inspection" at bounding box center [546, 351] width 180 height 36
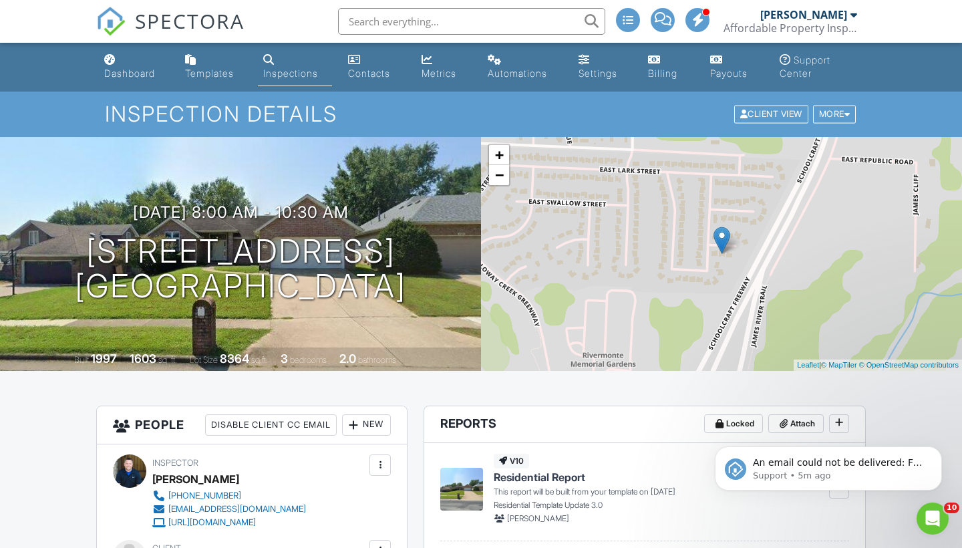
click at [444, 72] on div "Metrics" at bounding box center [439, 72] width 35 height 11
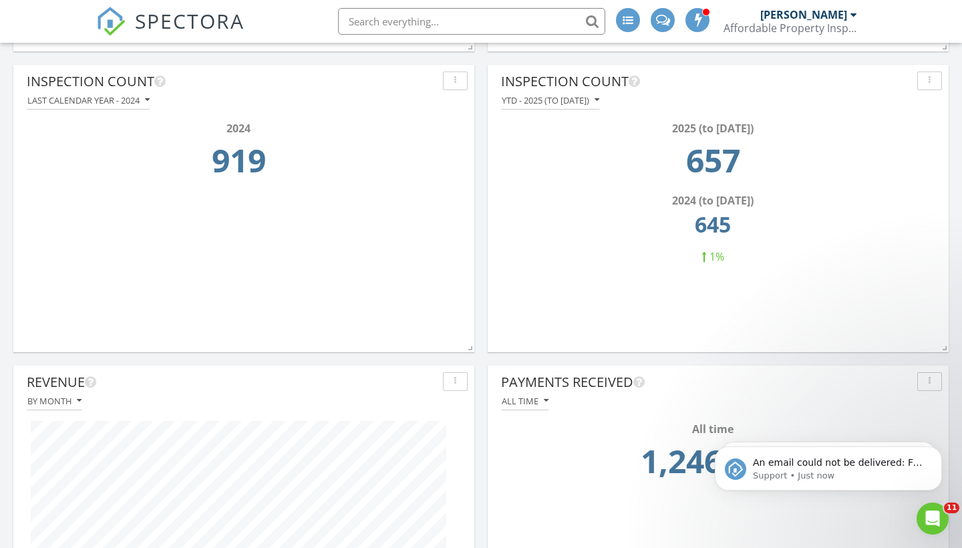
scroll to position [437, 0]
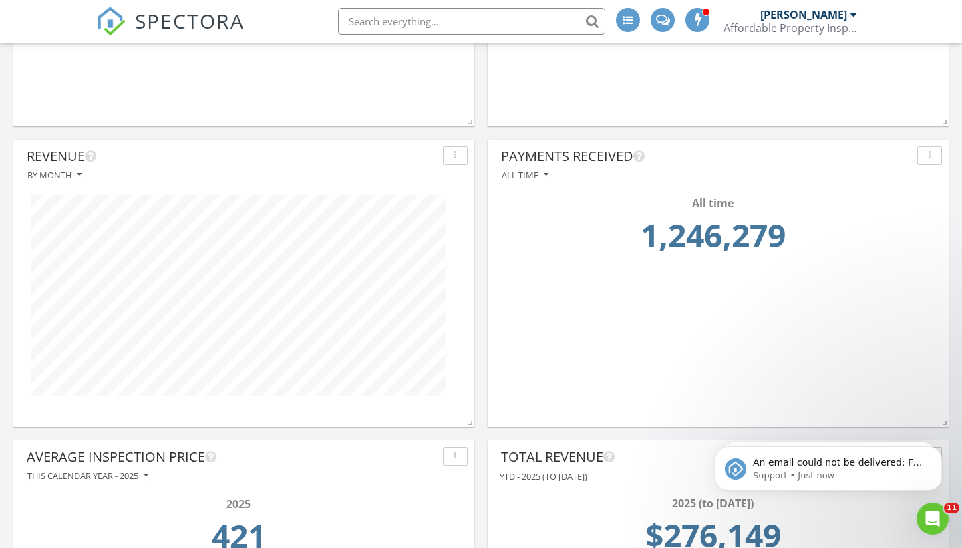
scroll to position [664, 0]
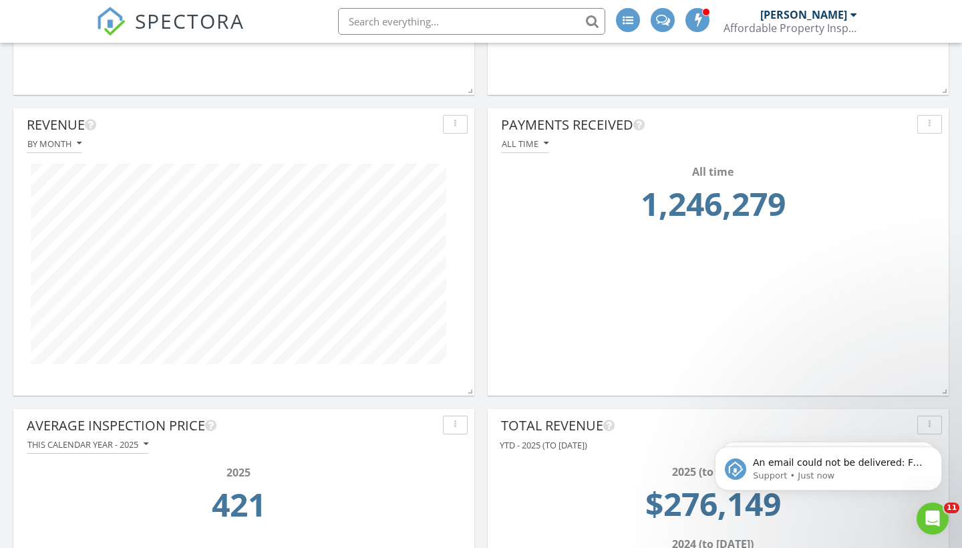
scroll to position [695, 0]
click at [482, 280] on div "Top Agents by Inspection Count All time Total Revenue All time All time $1,299,…" at bounding box center [481, 551] width 962 height 2118
click at [478, 283] on div "Top Agents by Inspection Count All time Total Revenue All time All time $1,299,…" at bounding box center [481, 551] width 962 height 2118
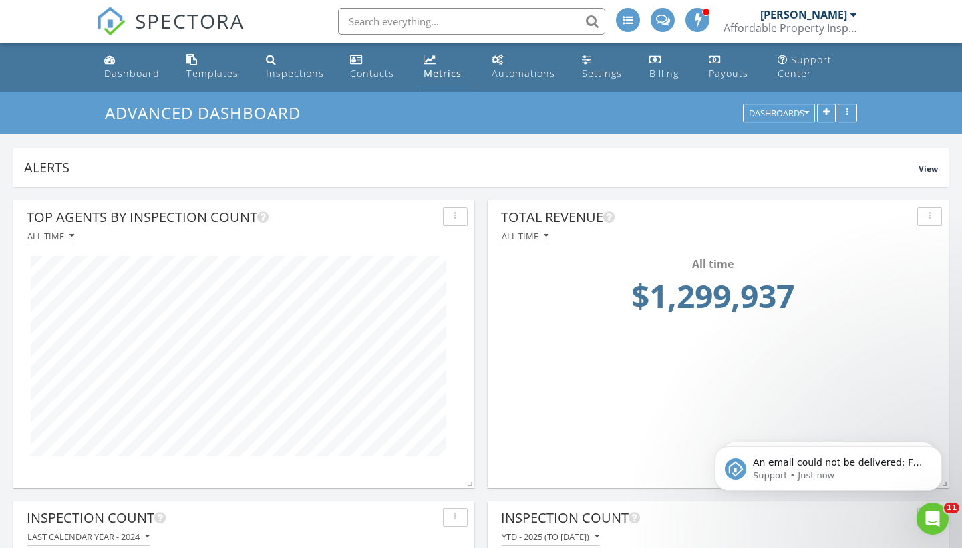
scroll to position [0, 0]
click at [136, 73] on div "Dashboard" at bounding box center [131, 73] width 55 height 13
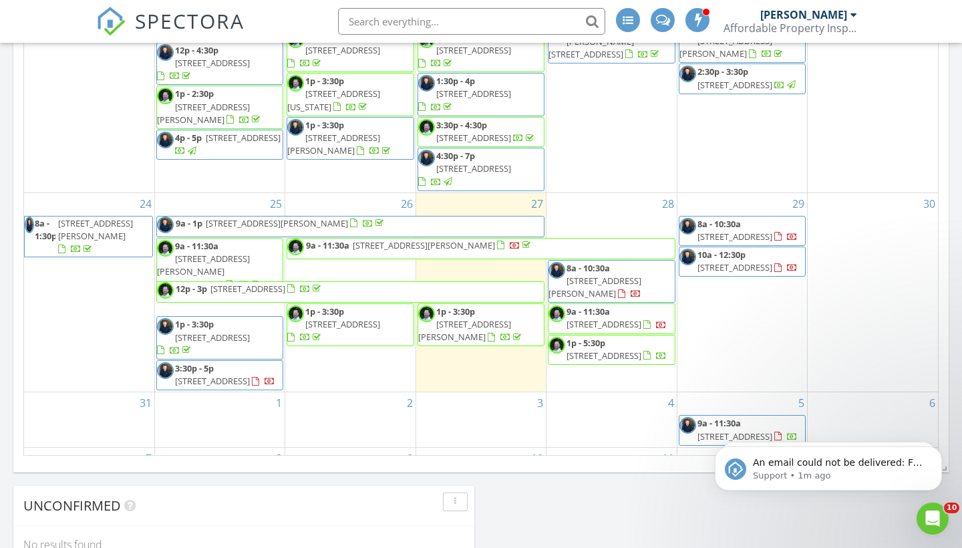
scroll to position [787, 0]
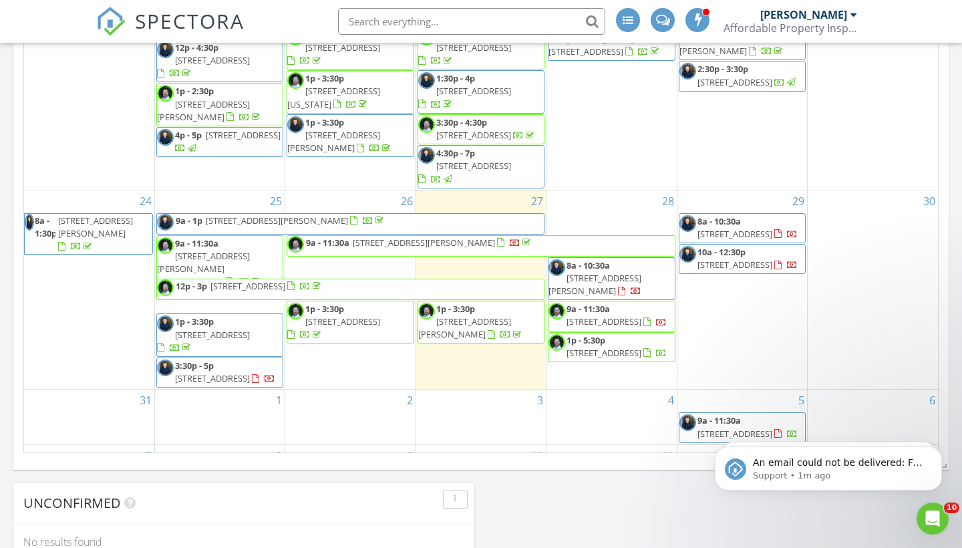
click at [515, 501] on div "Today All Inspectors 1:00 pm 2654 Silver Lake Rd, Billings, MO 54610 Tim Shaw 5…" at bounding box center [481, 159] width 962 height 1517
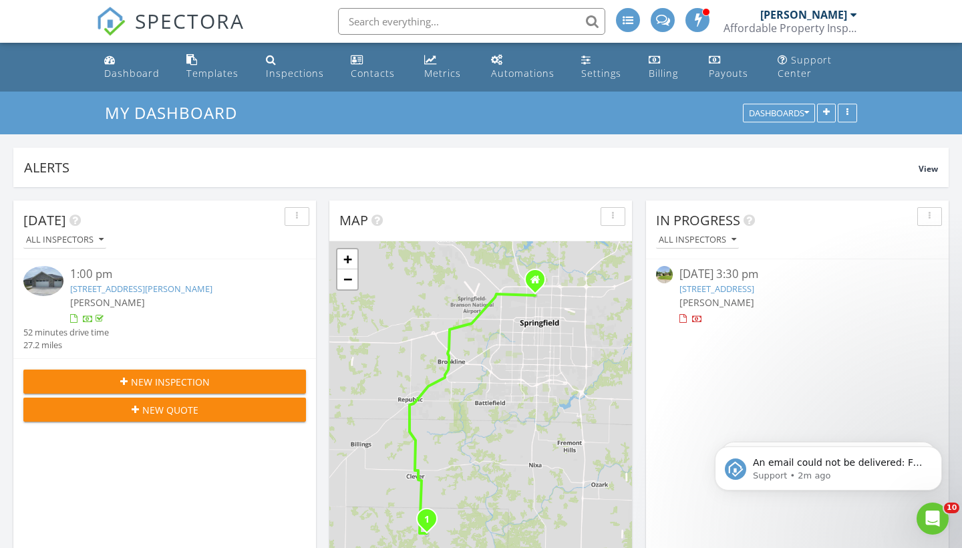
scroll to position [0, 0]
click at [726, 77] on div "Payouts" at bounding box center [728, 73] width 39 height 13
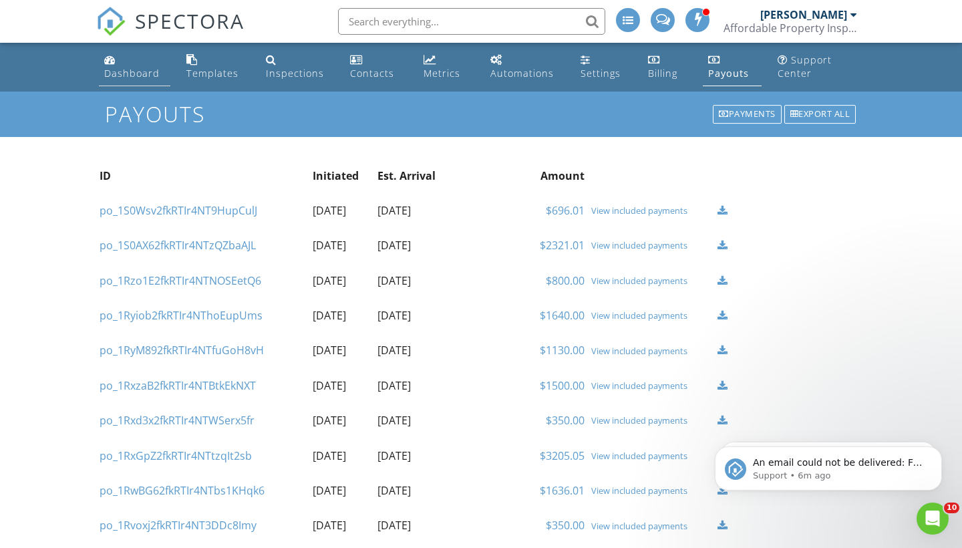
click at [115, 71] on div "Dashboard" at bounding box center [131, 73] width 55 height 13
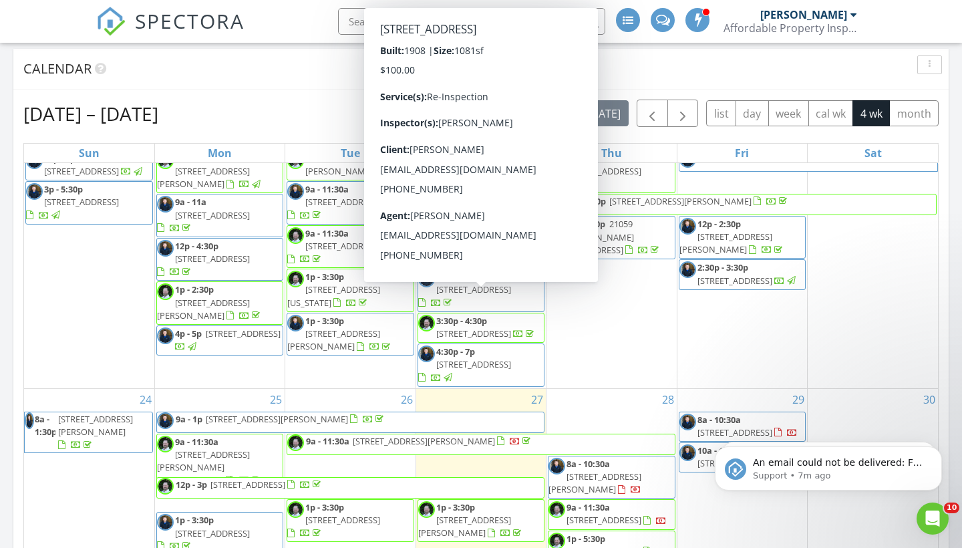
scroll to position [72, 0]
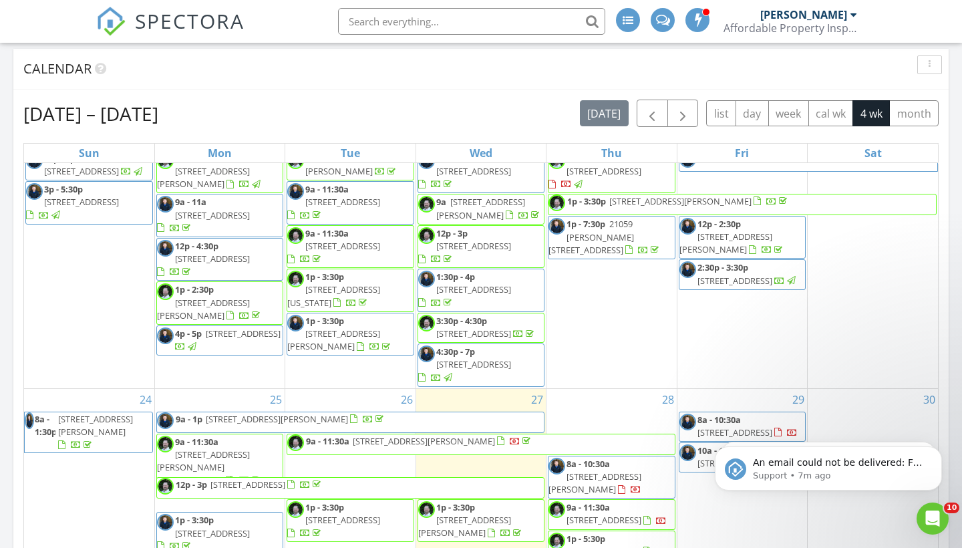
click at [317, 413] on span "[STREET_ADDRESS][PERSON_NAME]" at bounding box center [277, 419] width 142 height 12
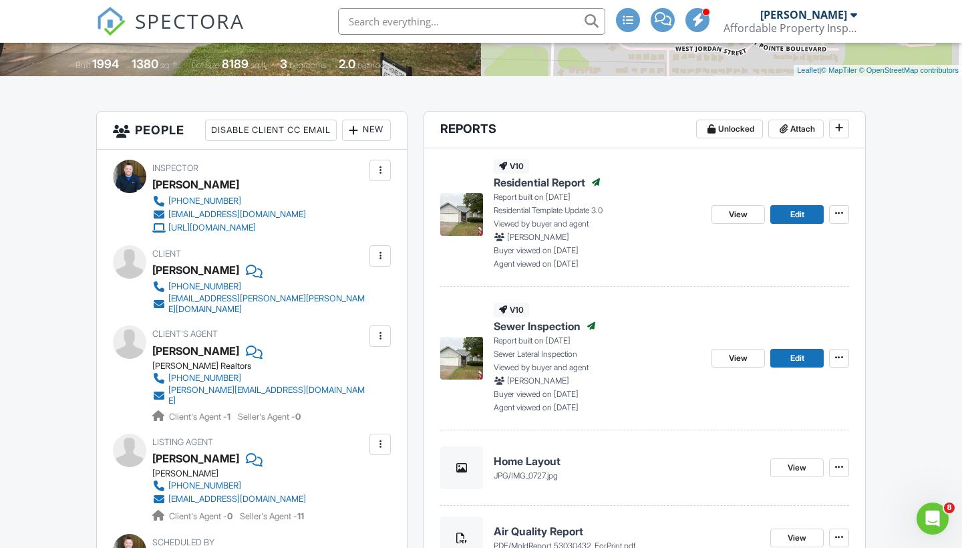
scroll to position [285, 0]
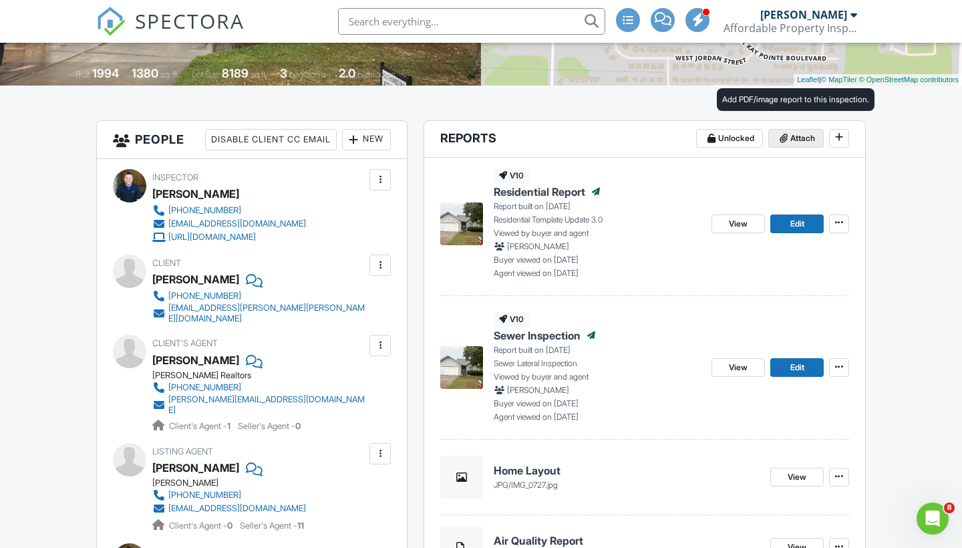
click at [799, 138] on span "Attach" at bounding box center [803, 138] width 25 height 13
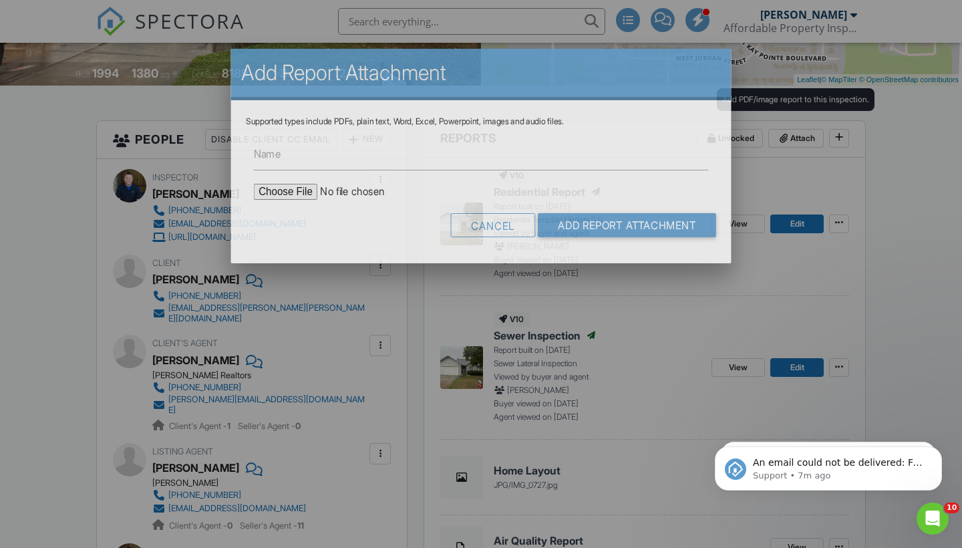
scroll to position [0, 0]
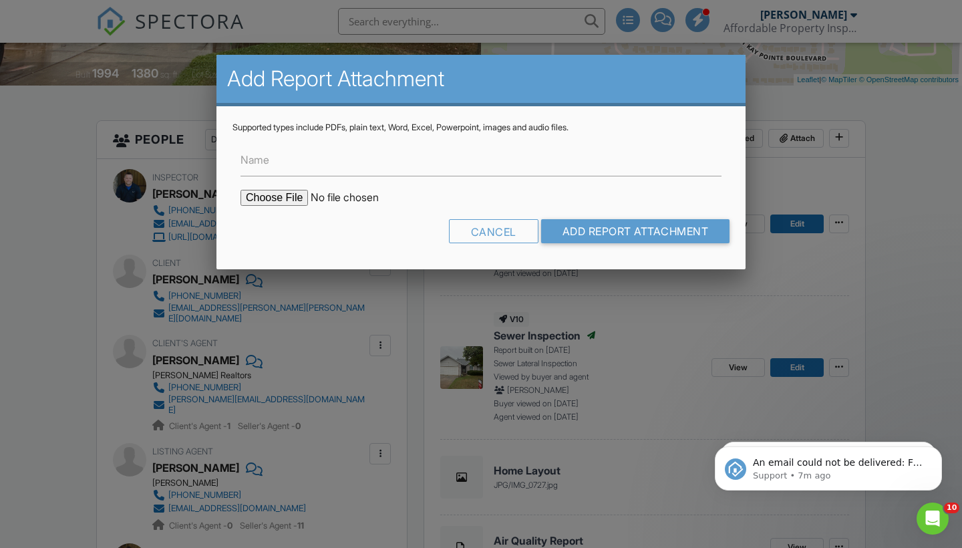
click at [283, 201] on input "file" at bounding box center [354, 198] width 227 height 16
type input "C:\fakepath\4E7BBD8E-67C1-4995-B217-E12488962889.pdf"
click at [293, 170] on input "Name" at bounding box center [481, 160] width 481 height 33
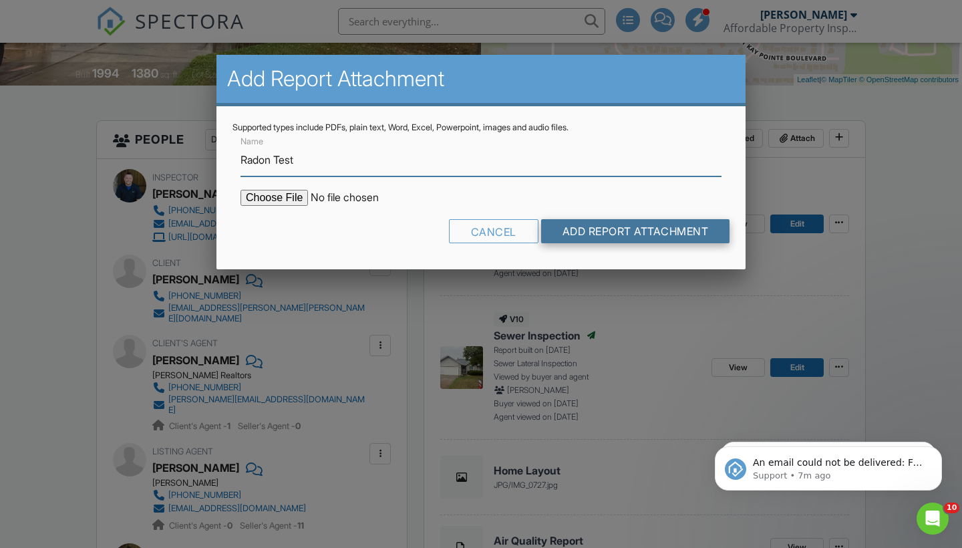
type input "Radon Test"
click at [600, 233] on input "Add Report Attachment" at bounding box center [635, 231] width 189 height 24
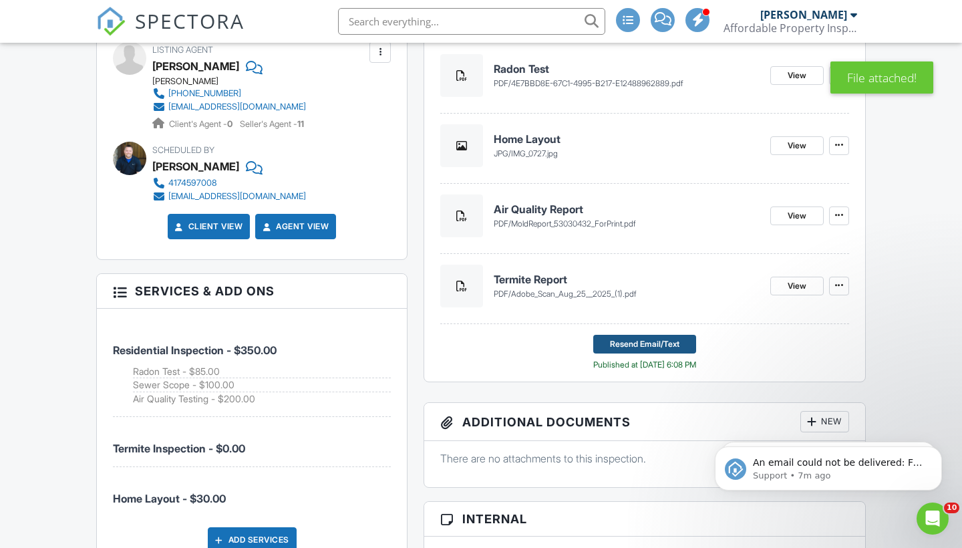
click at [645, 344] on span "Resend Email/Text" at bounding box center [645, 343] width 70 height 13
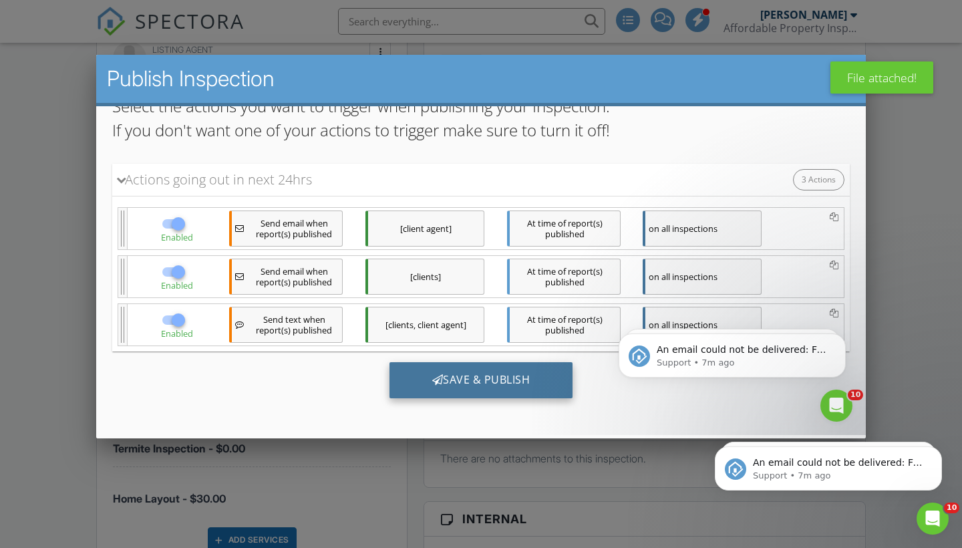
click at [474, 376] on div "Save & Publish" at bounding box center [482, 380] width 184 height 36
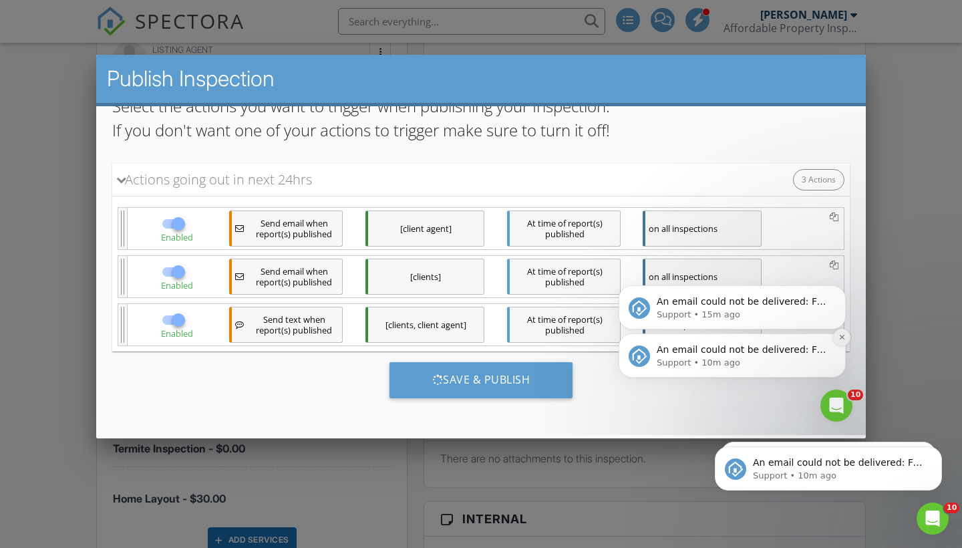
click at [840, 337] on icon "Dismiss notification" at bounding box center [842, 336] width 7 height 7
click at [842, 336] on icon "Dismiss notification" at bounding box center [842, 336] width 7 height 7
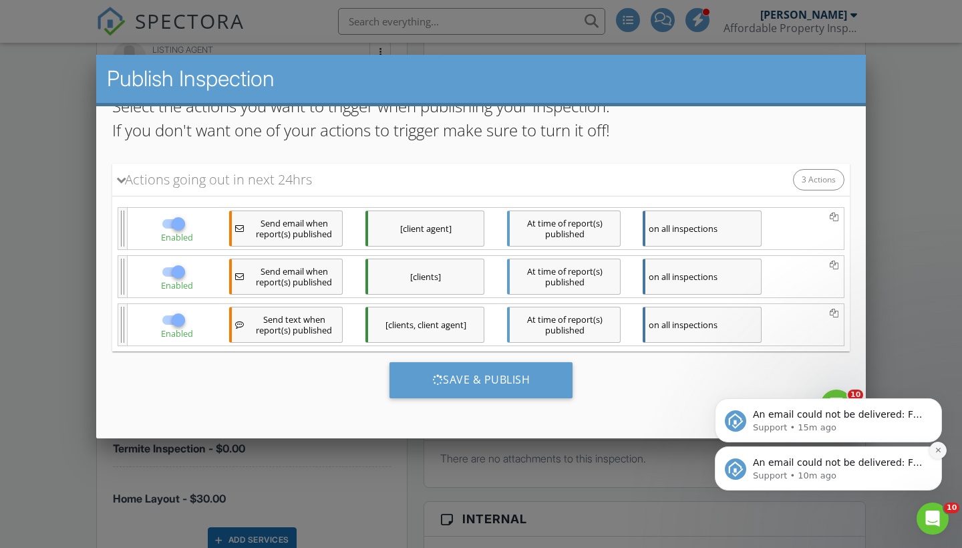
click at [937, 452] on icon "Dismiss notification" at bounding box center [938, 450] width 5 height 5
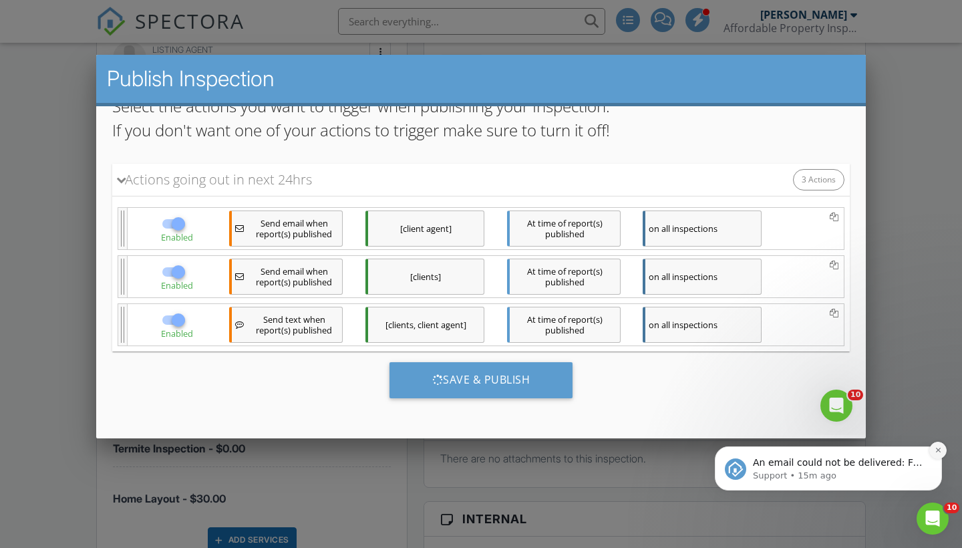
click at [939, 449] on icon "Dismiss notification" at bounding box center [938, 449] width 7 height 7
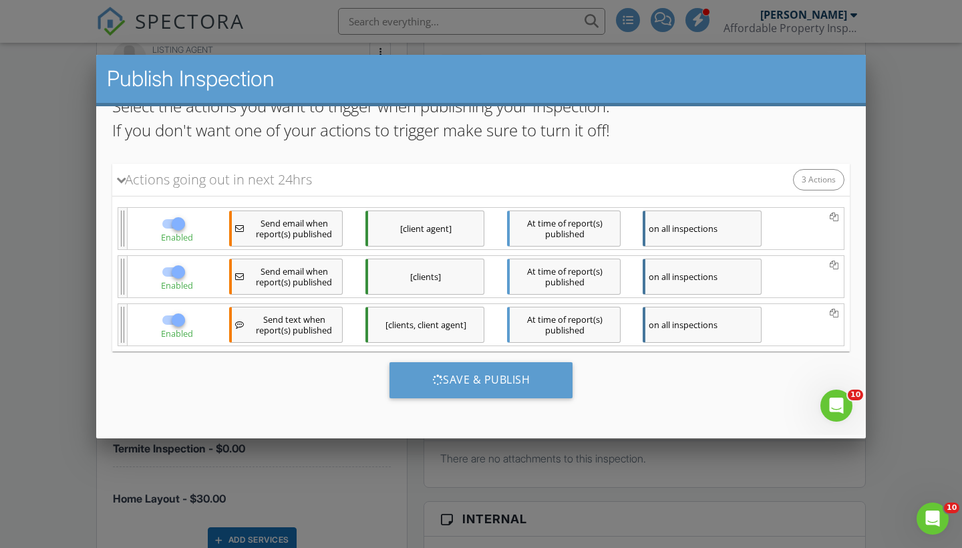
click at [667, 410] on div "Save & Publish" at bounding box center [481, 385] width 738 height 67
click at [640, 471] on div at bounding box center [481, 275] width 962 height 685
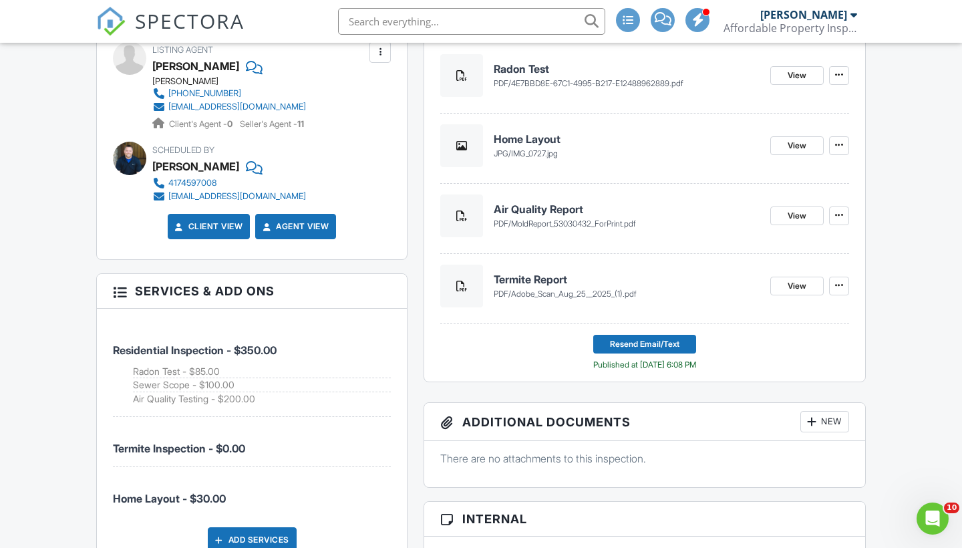
click at [414, 378] on div "People Disable Client CC Email New Inspector Client Client's Agent Listing Agen…" at bounding box center [251, 499] width 327 height 1560
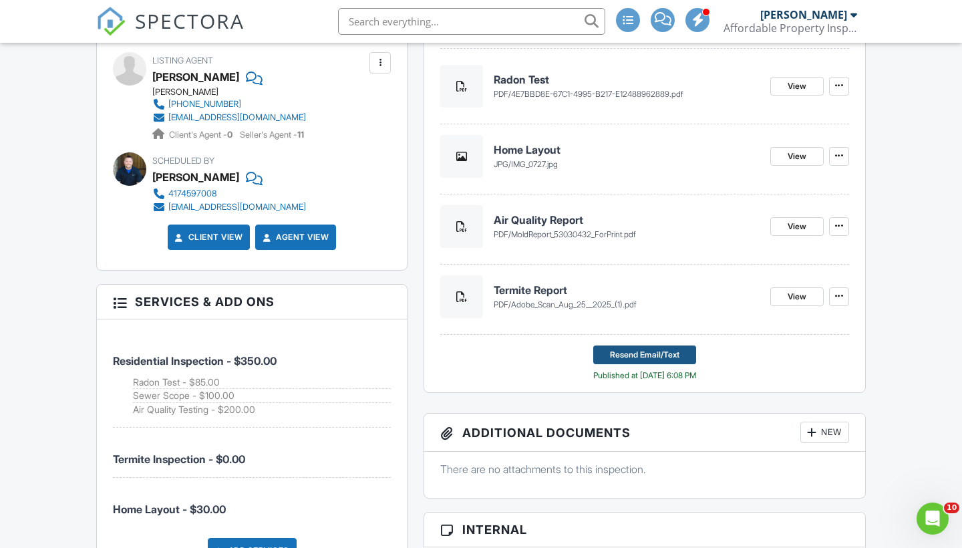
click at [630, 354] on span "Resend Email/Text" at bounding box center [645, 354] width 70 height 13
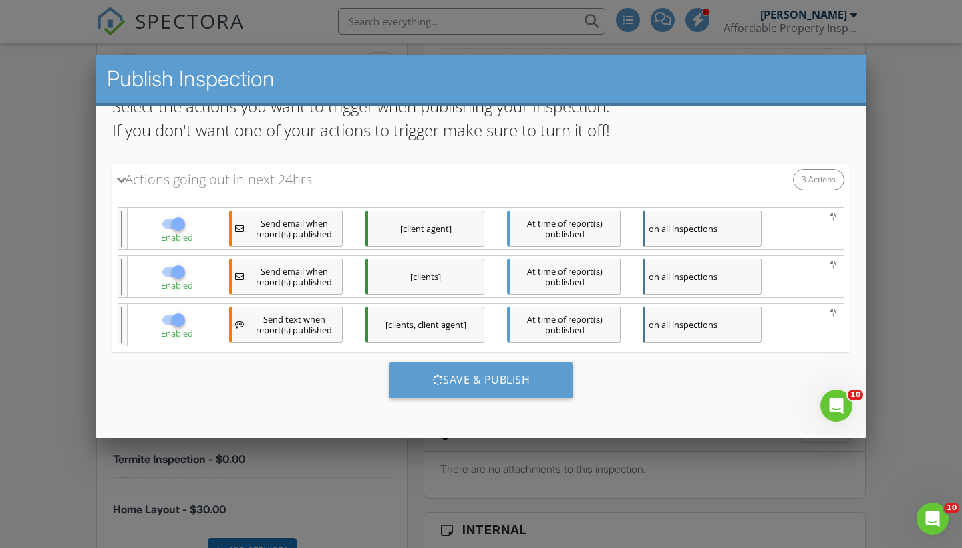
click at [411, 474] on div at bounding box center [481, 275] width 962 height 685
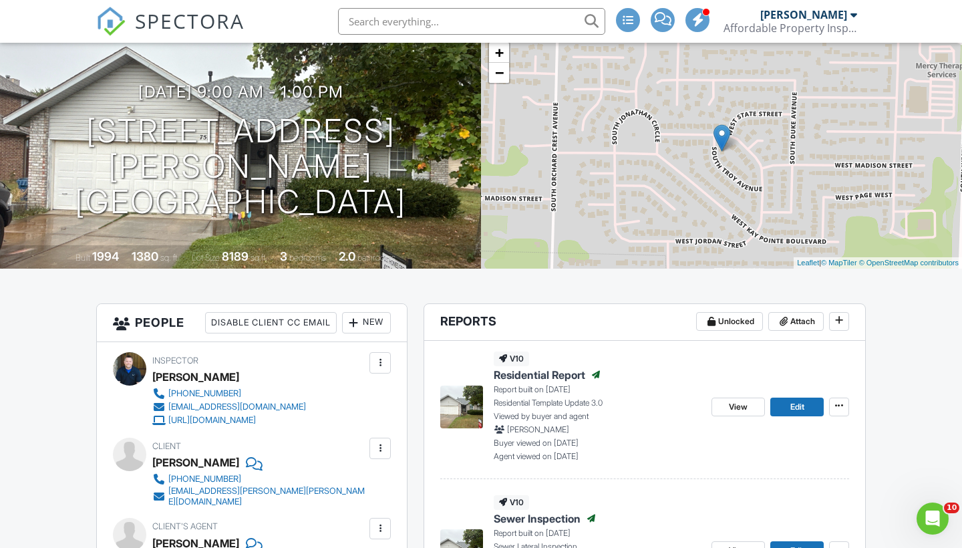
scroll to position [100, 0]
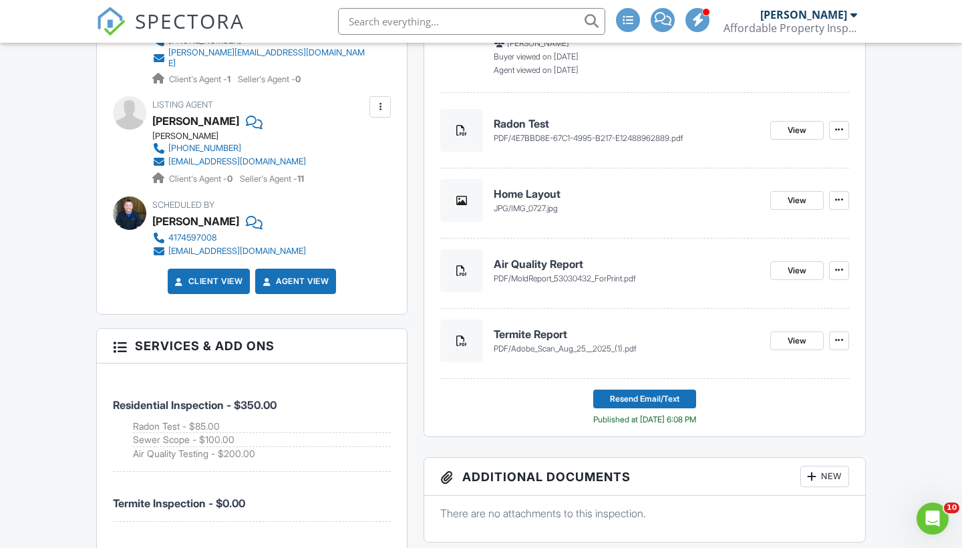
scroll to position [632, 0]
click at [646, 401] on span "Resend Email/Text" at bounding box center [645, 399] width 70 height 13
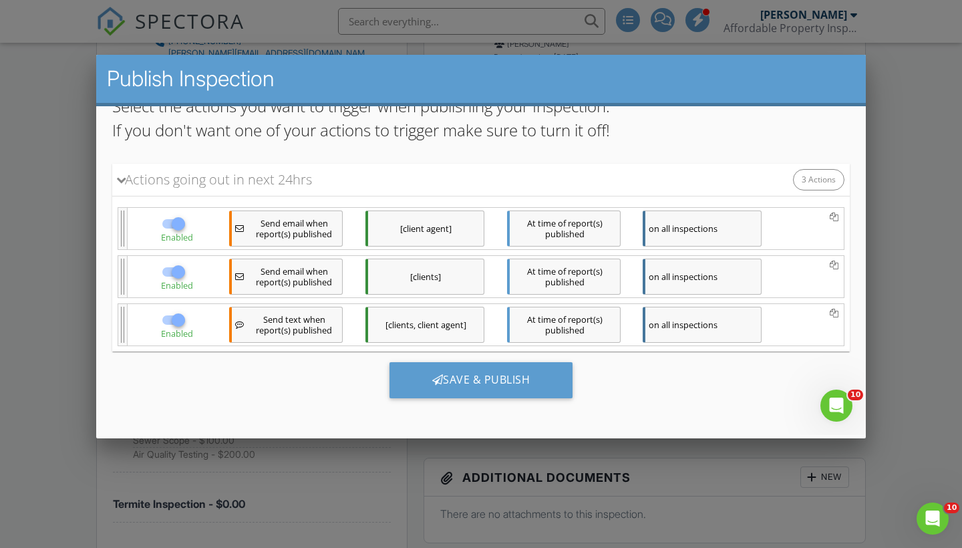
scroll to position [142, 0]
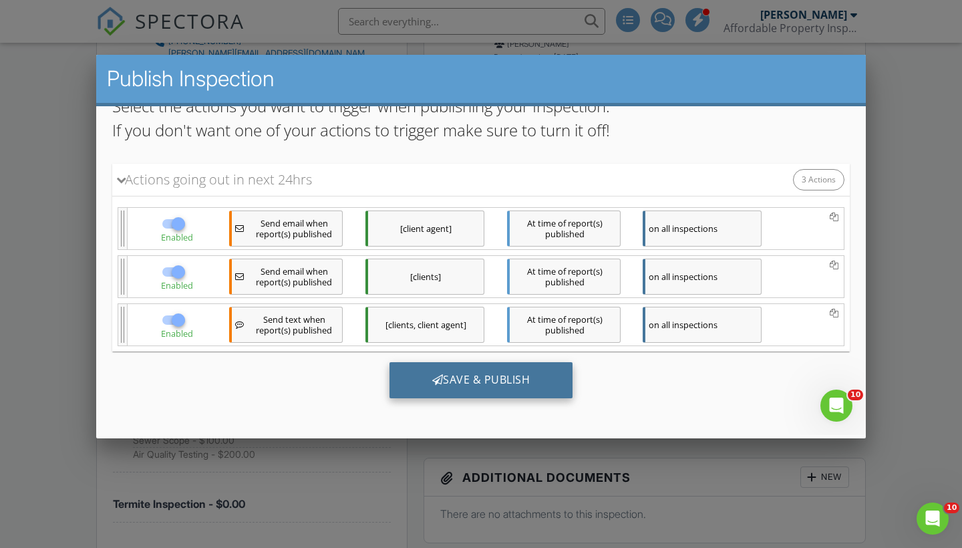
click at [497, 391] on div "Save & Publish" at bounding box center [482, 380] width 184 height 36
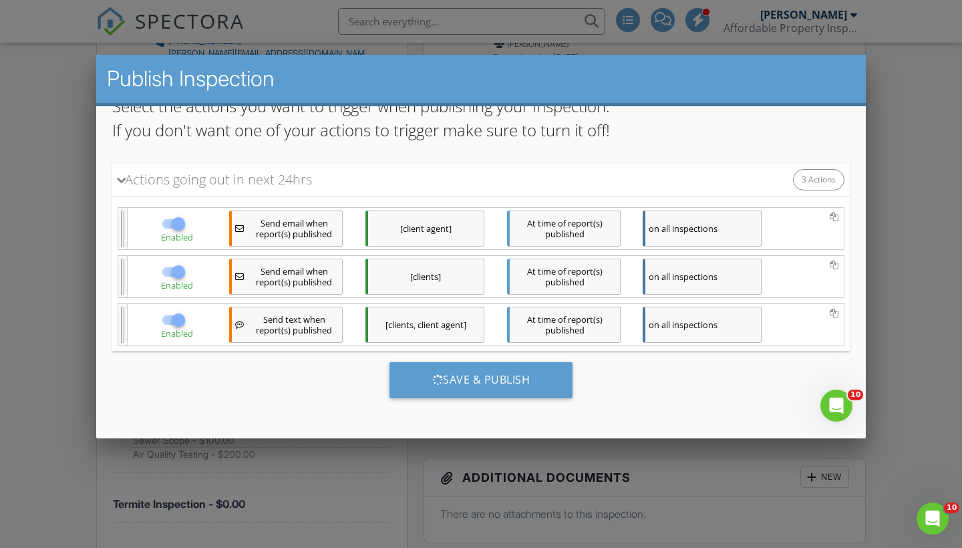
click at [57, 364] on div at bounding box center [481, 275] width 962 height 685
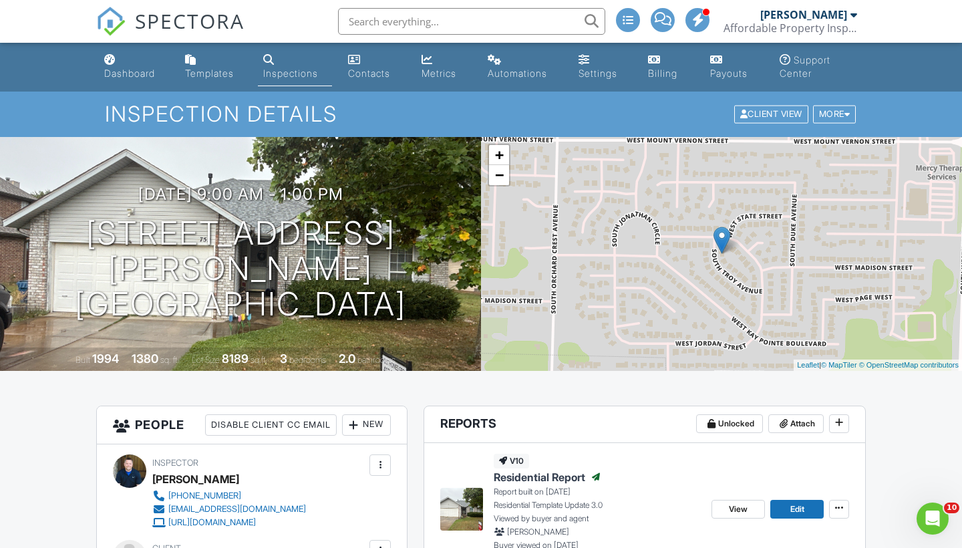
scroll to position [0, 0]
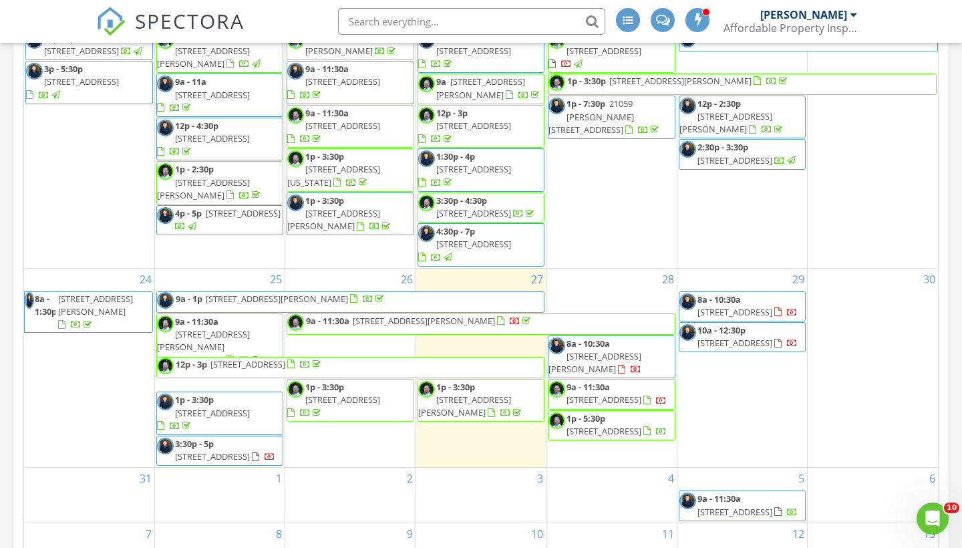
scroll to position [674, 0]
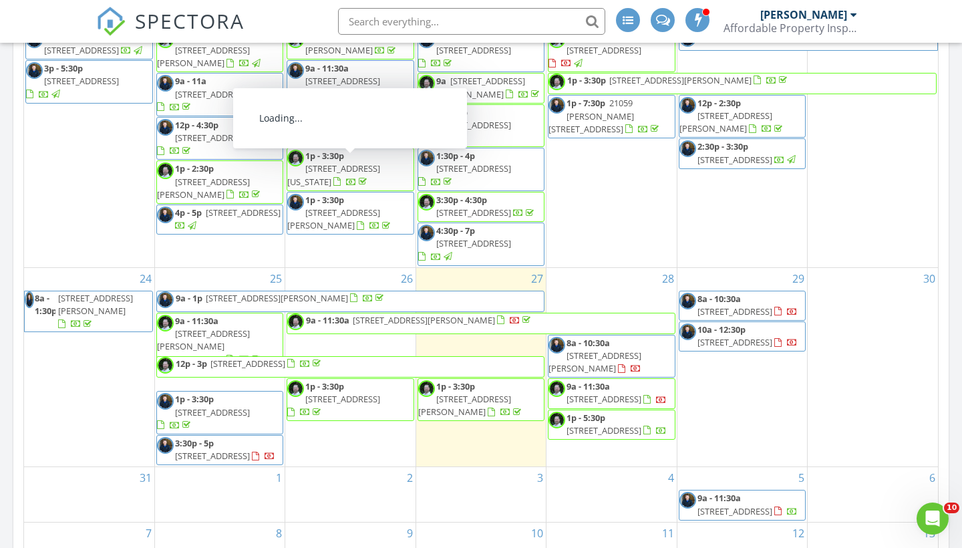
click at [243, 292] on span "[STREET_ADDRESS][PERSON_NAME]" at bounding box center [277, 298] width 142 height 12
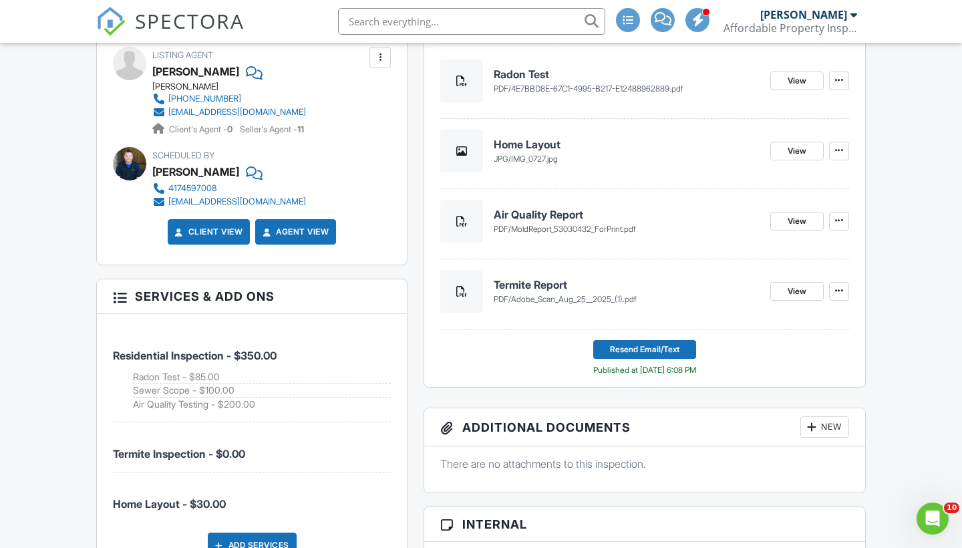
scroll to position [686, 0]
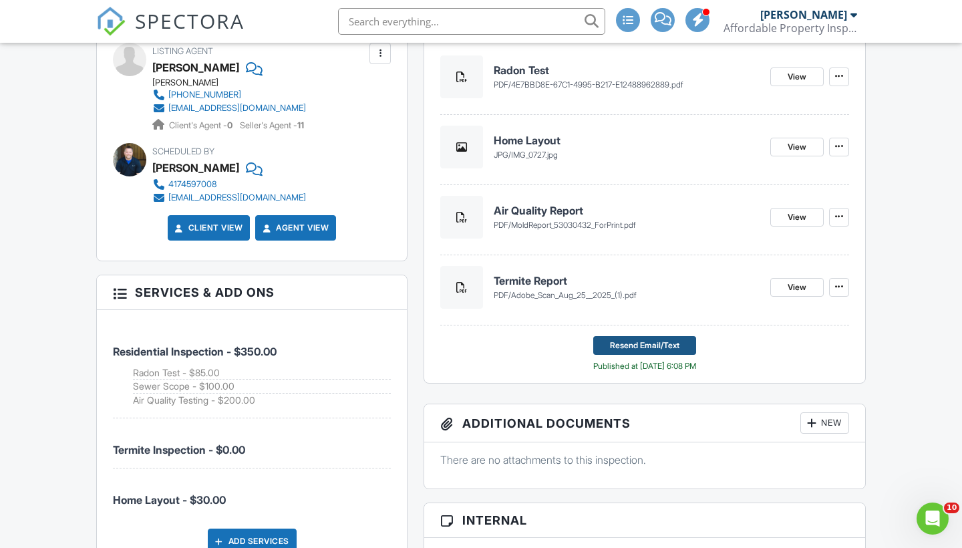
click at [662, 340] on span "Resend Email/Text" at bounding box center [645, 345] width 70 height 13
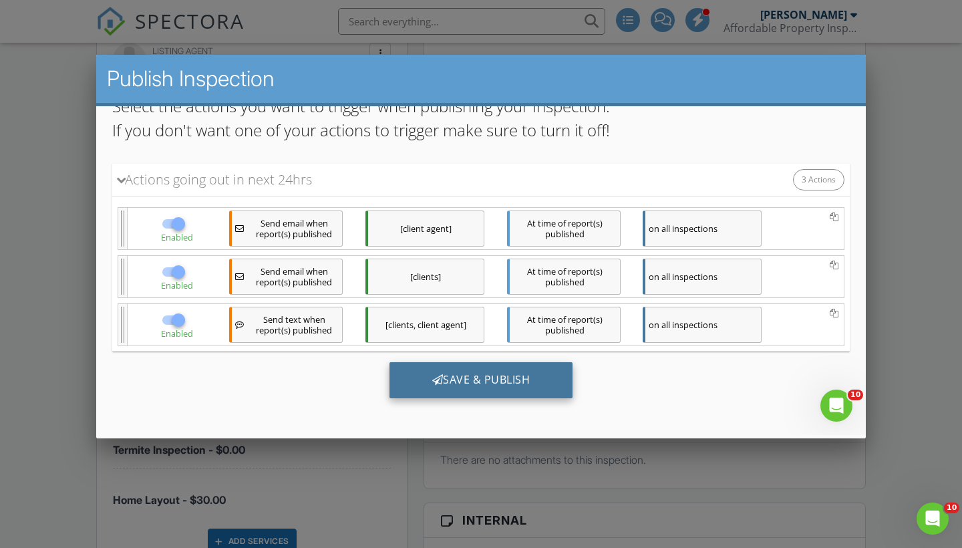
scroll to position [142, 0]
click at [470, 383] on div "Save & Publish" at bounding box center [482, 380] width 184 height 36
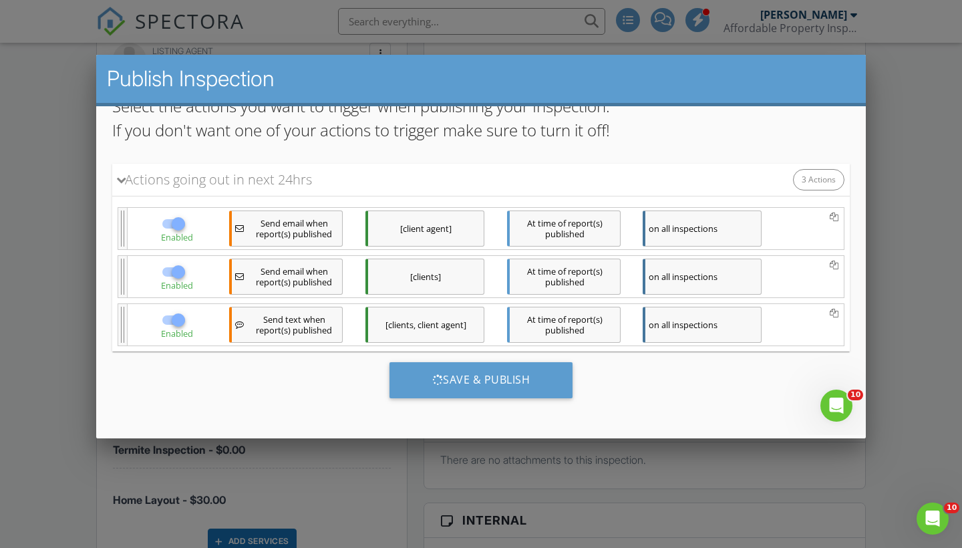
click at [48, 345] on div at bounding box center [481, 275] width 962 height 685
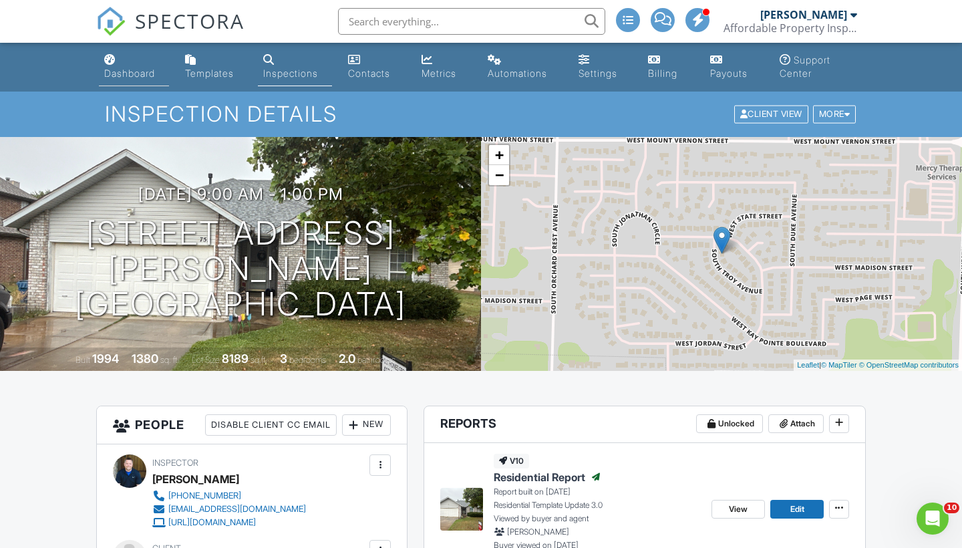
scroll to position [0, 0]
click at [124, 83] on link "Dashboard" at bounding box center [134, 67] width 70 height 38
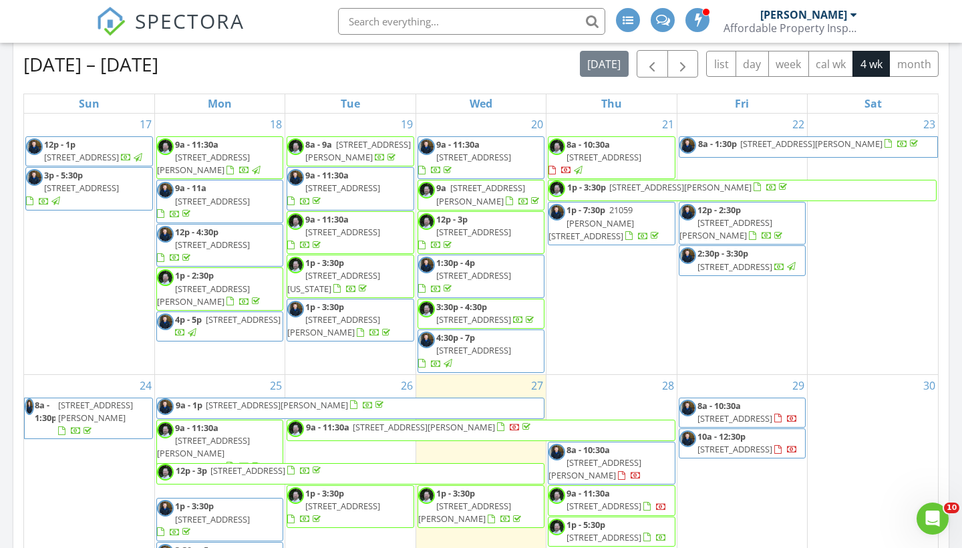
scroll to position [605, 0]
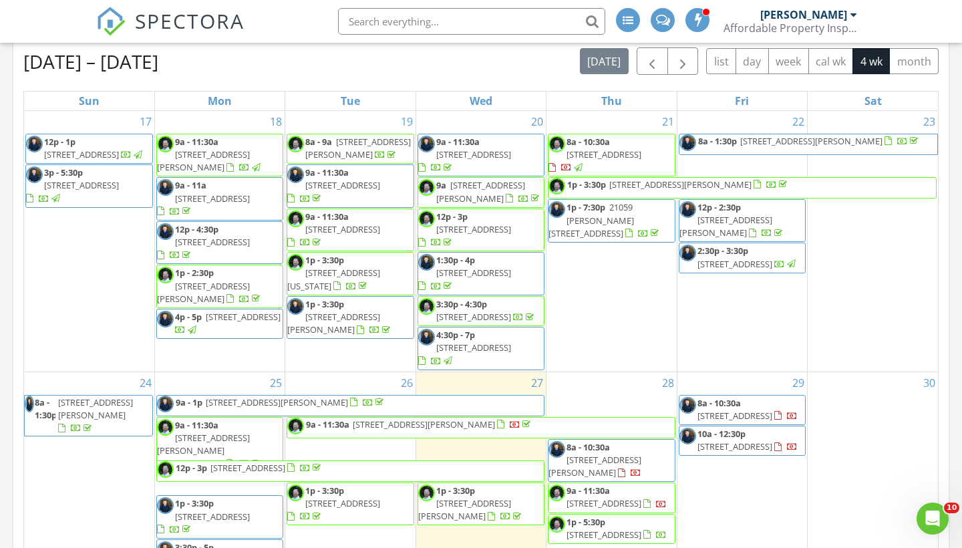
click at [622, 154] on span "[STREET_ADDRESS]" at bounding box center [604, 154] width 75 height 12
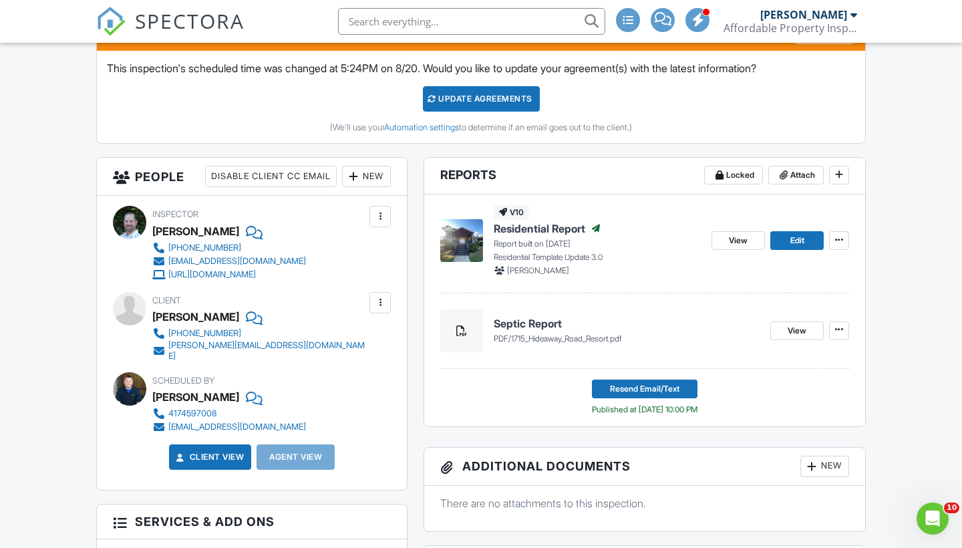
scroll to position [390, 0]
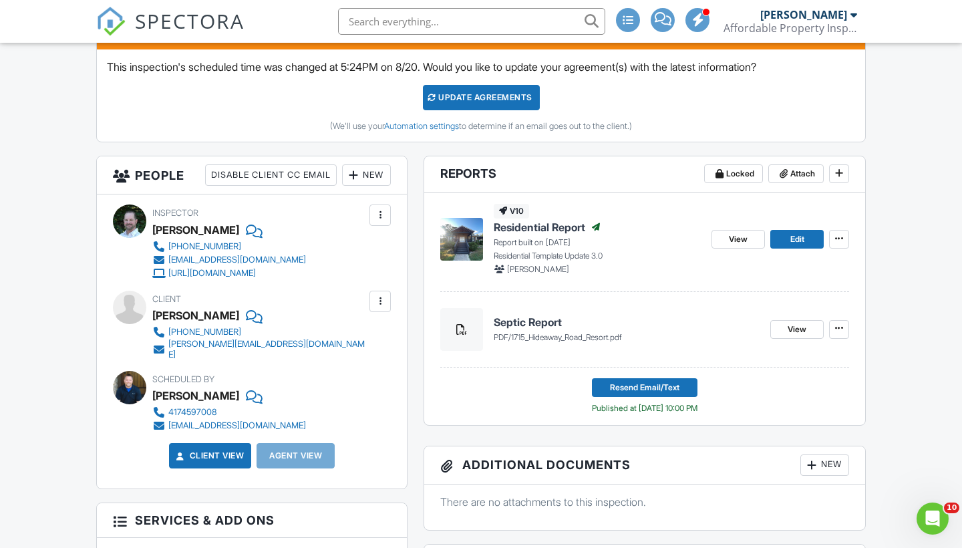
click at [382, 301] on div at bounding box center [380, 301] width 13 height 13
click at [362, 341] on li "Edit" at bounding box center [357, 341] width 49 height 33
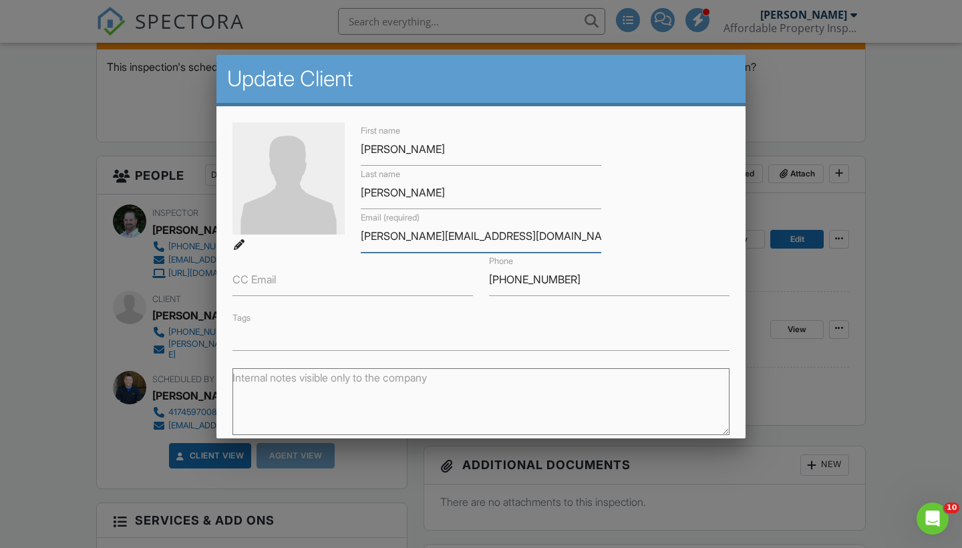
drag, startPoint x: 397, startPoint y: 237, endPoint x: 397, endPoint y: 289, distance: 52.8
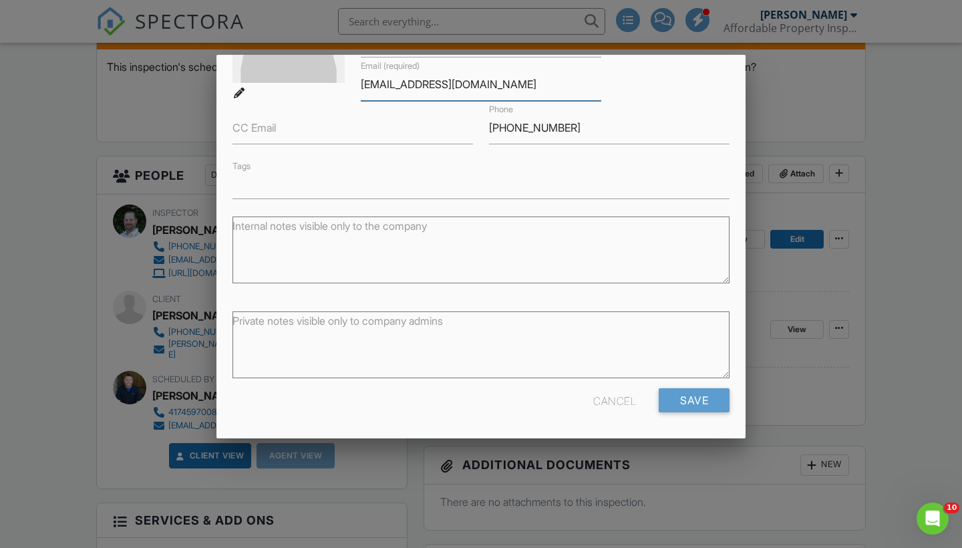
scroll to position [151, 0]
type input "[EMAIL_ADDRESS][DOMAIN_NAME]"
click at [695, 403] on input "Save" at bounding box center [694, 401] width 71 height 24
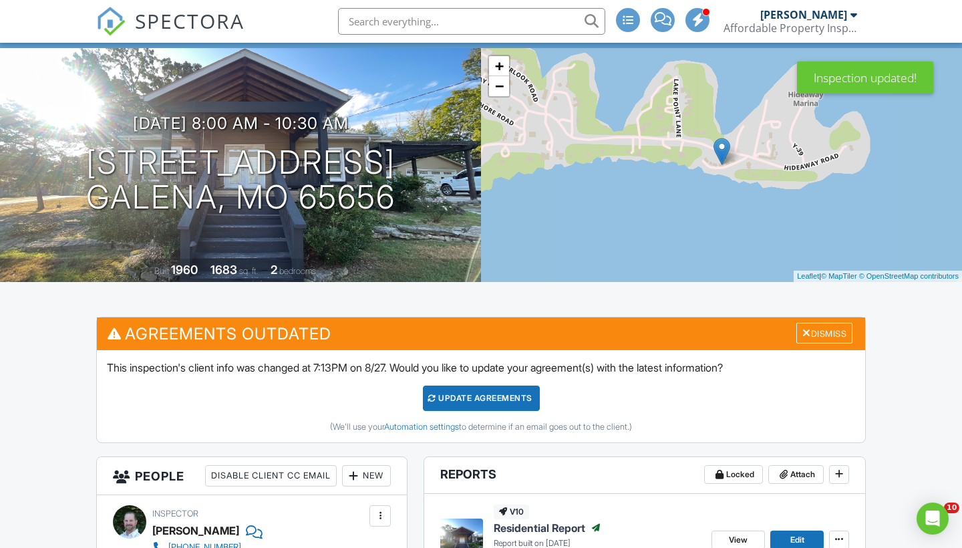
click at [485, 400] on div "Update Agreements" at bounding box center [481, 398] width 117 height 25
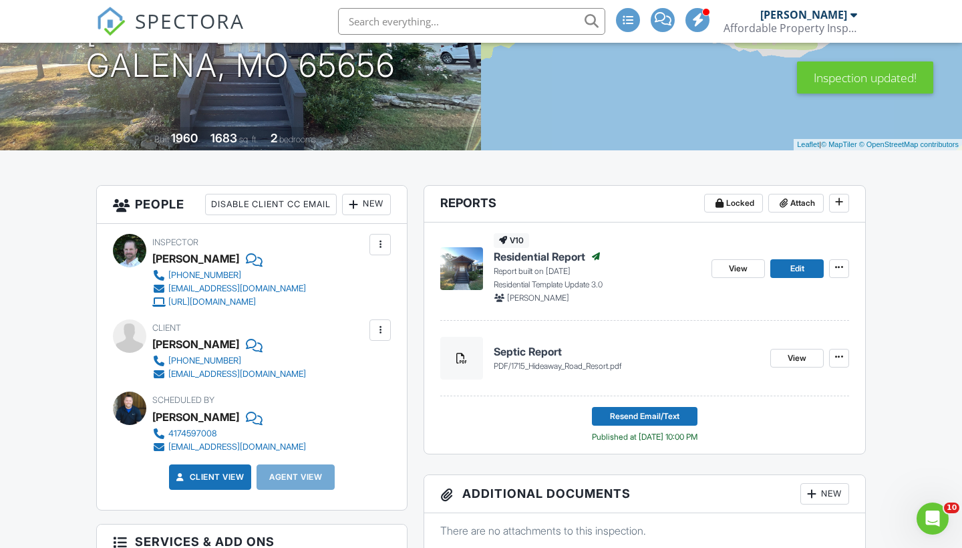
scroll to position [255, 0]
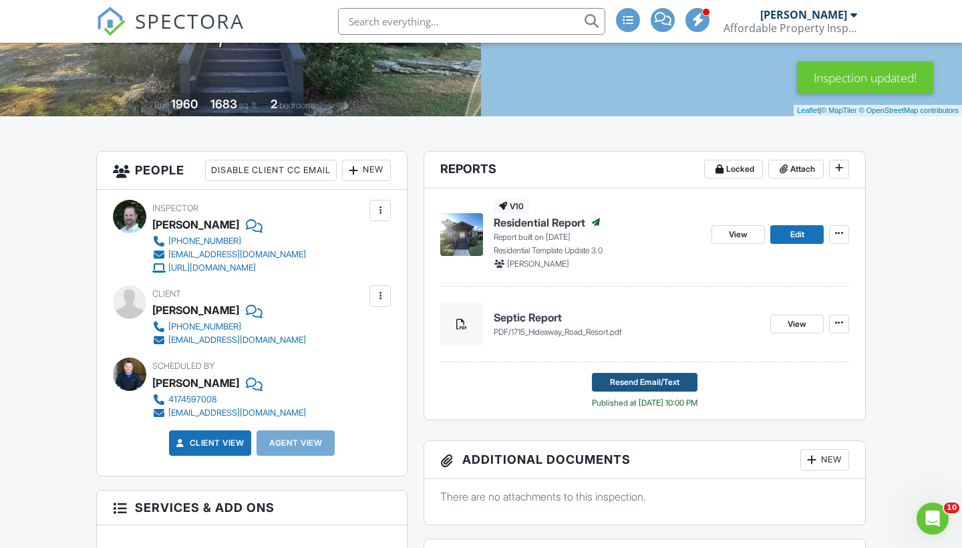
click at [648, 376] on span "Resend Email/Text" at bounding box center [645, 382] width 70 height 13
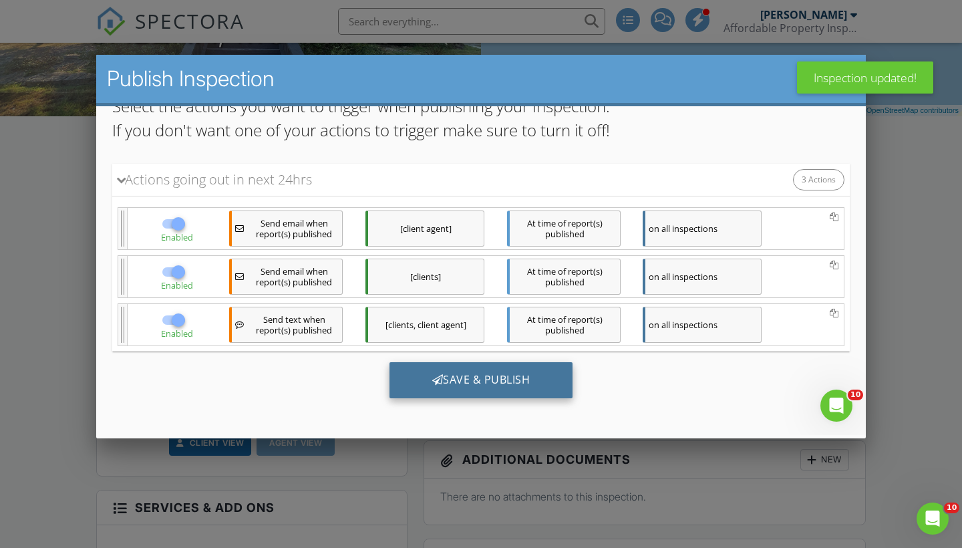
scroll to position [116, 0]
click at [483, 385] on div "Save & Publish" at bounding box center [482, 380] width 184 height 36
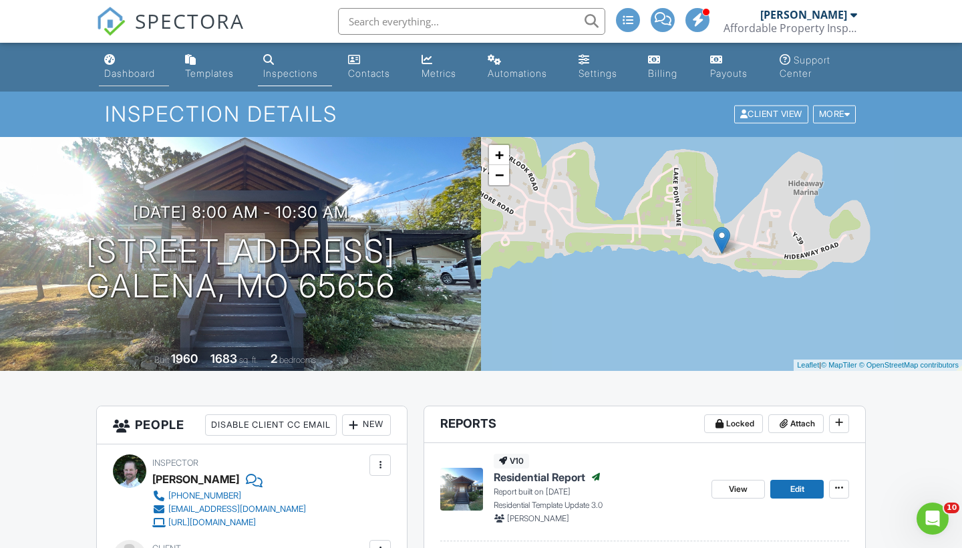
click at [132, 72] on div "Dashboard" at bounding box center [129, 72] width 51 height 11
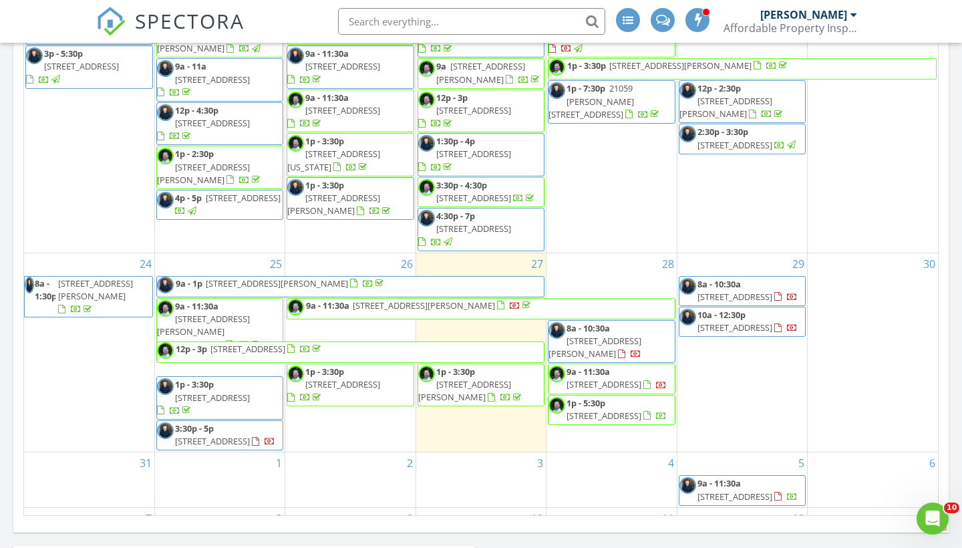
scroll to position [757, 0]
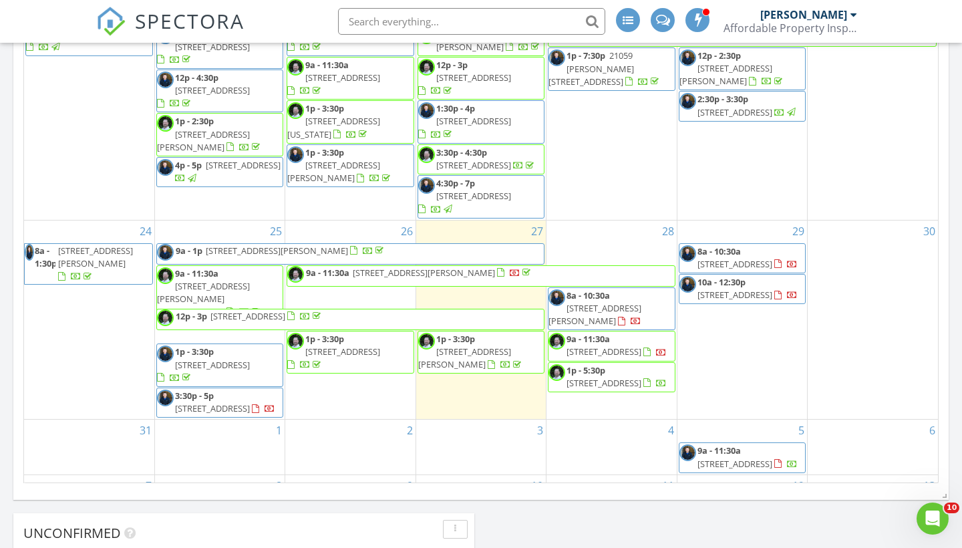
click at [243, 257] on span "[STREET_ADDRESS][PERSON_NAME]" at bounding box center [277, 251] width 142 height 12
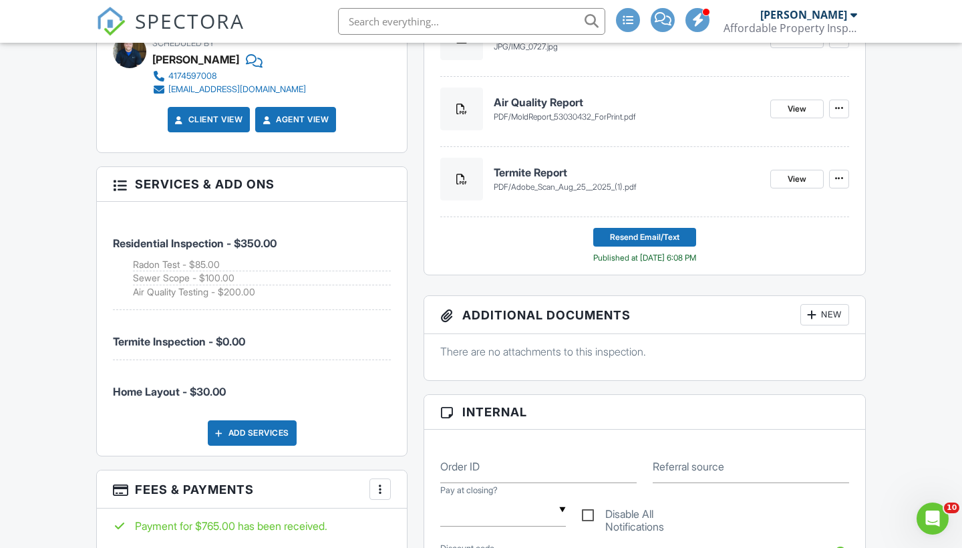
scroll to position [799, 0]
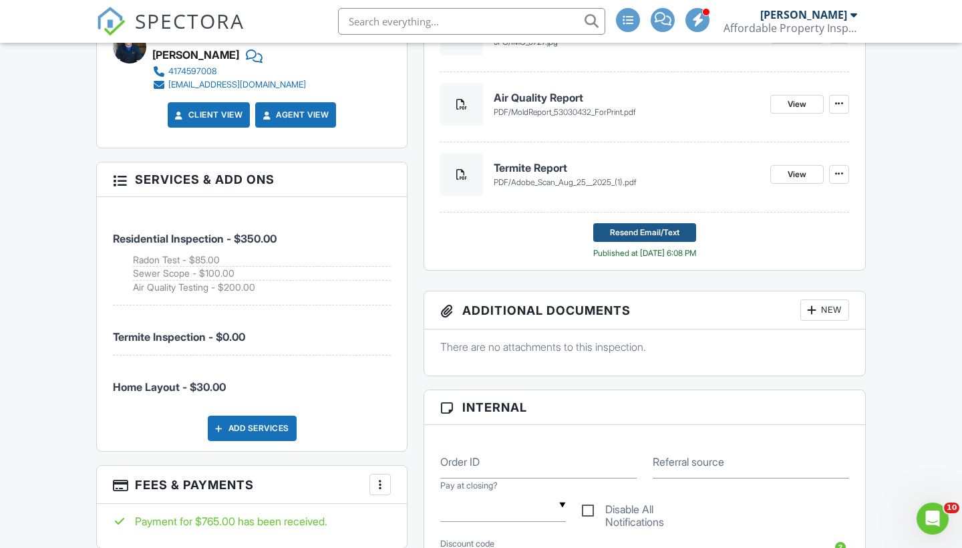
click at [663, 231] on span "Resend Email/Text" at bounding box center [645, 232] width 70 height 13
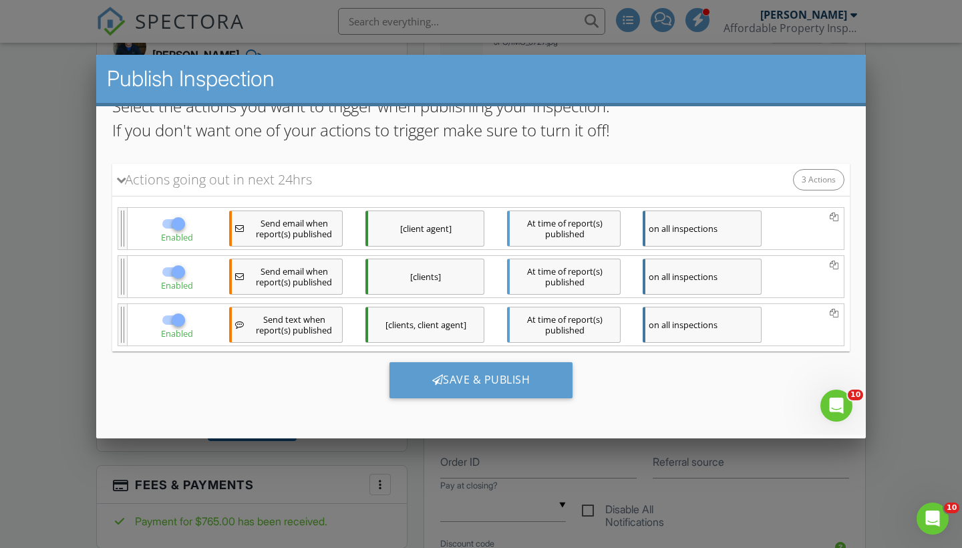
scroll to position [142, 0]
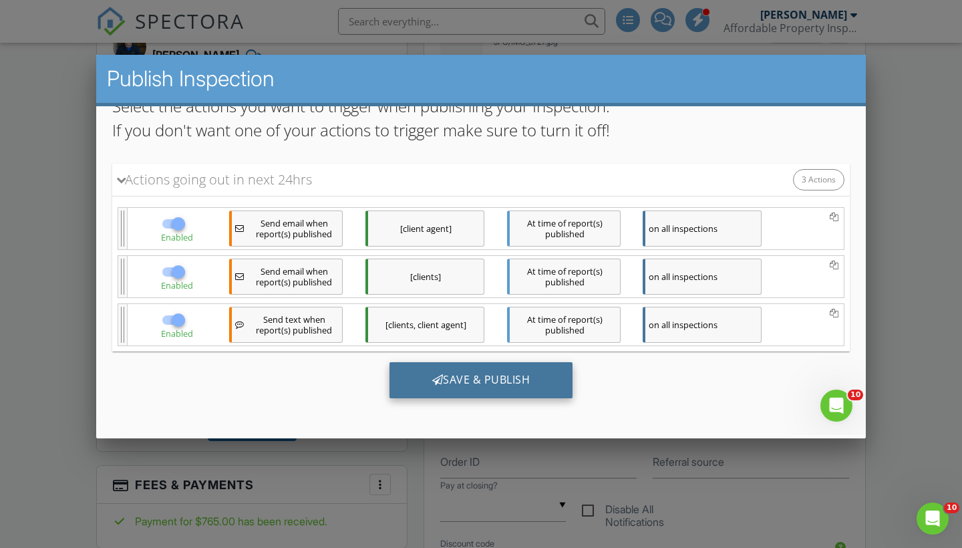
click at [452, 378] on div "Save & Publish" at bounding box center [482, 380] width 184 height 36
